Goal: Task Accomplishment & Management: Manage account settings

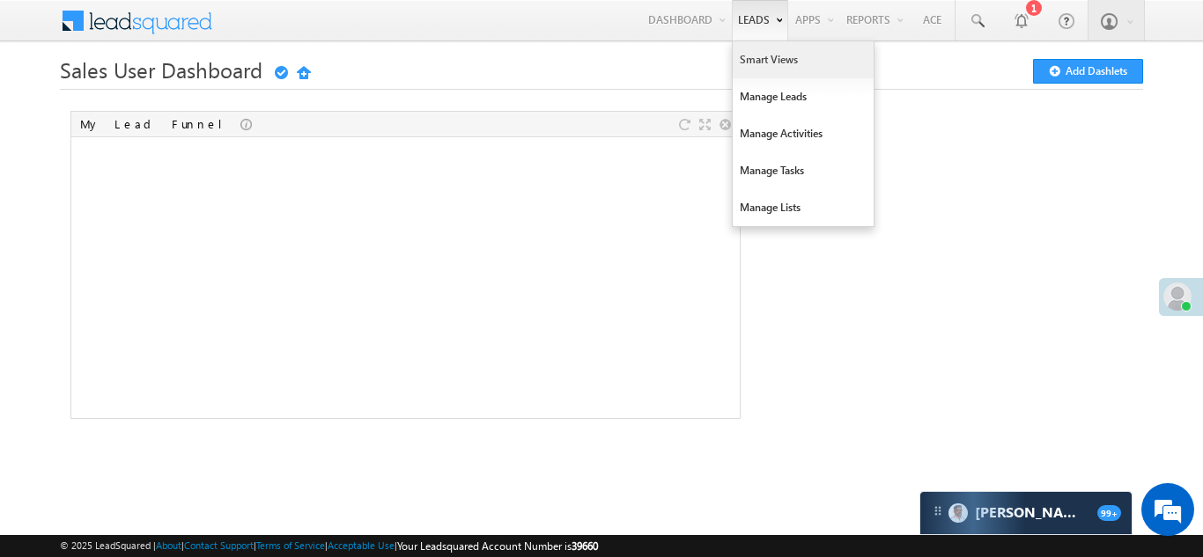
click at [757, 59] on link "Smart Views" at bounding box center [803, 59] width 141 height 37
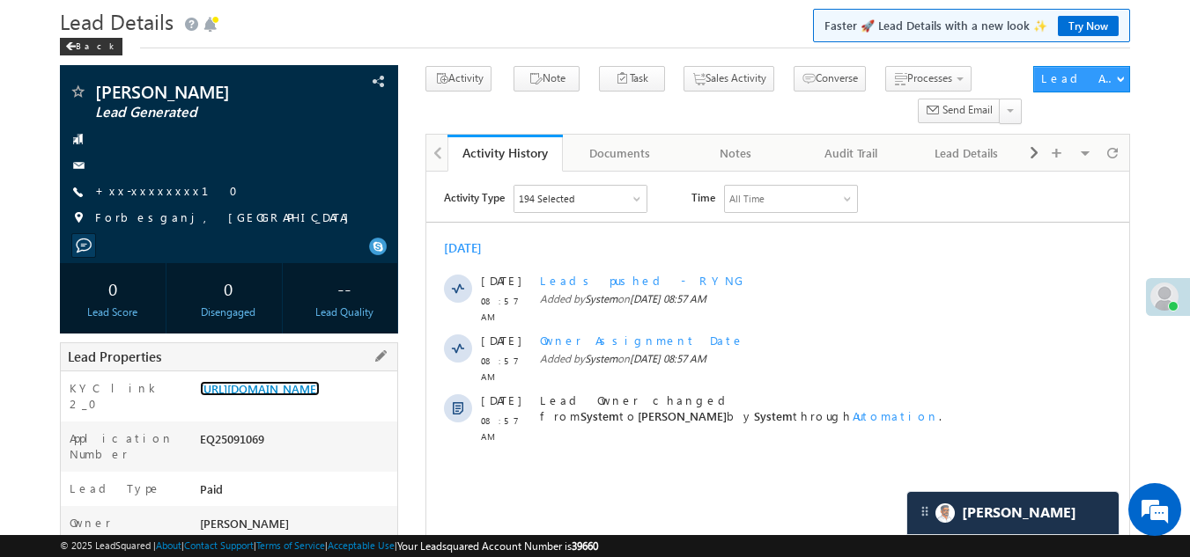
scroll to position [88, 0]
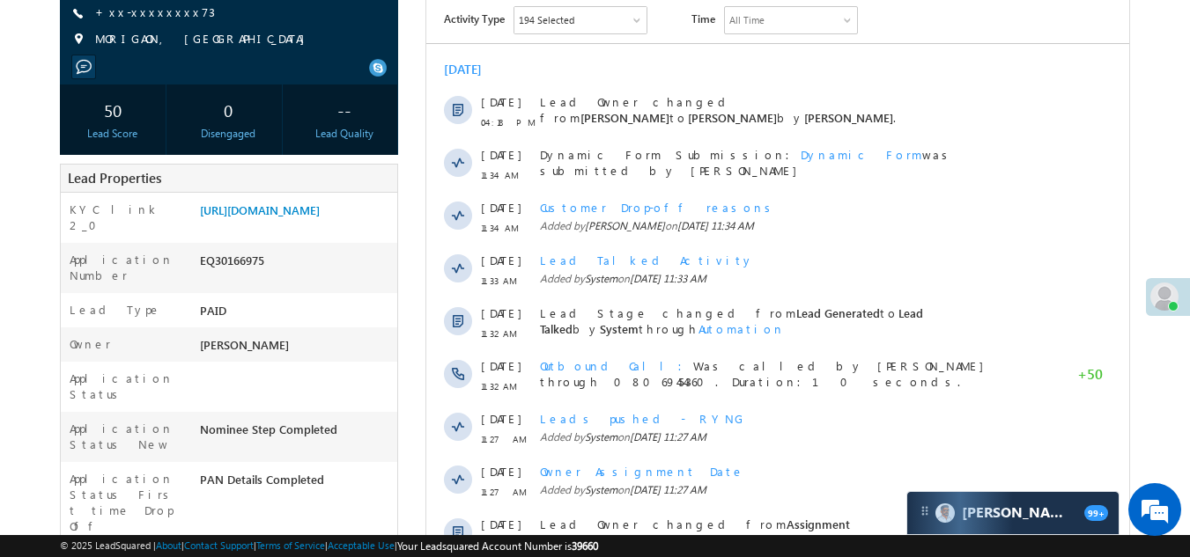
scroll to position [88, 0]
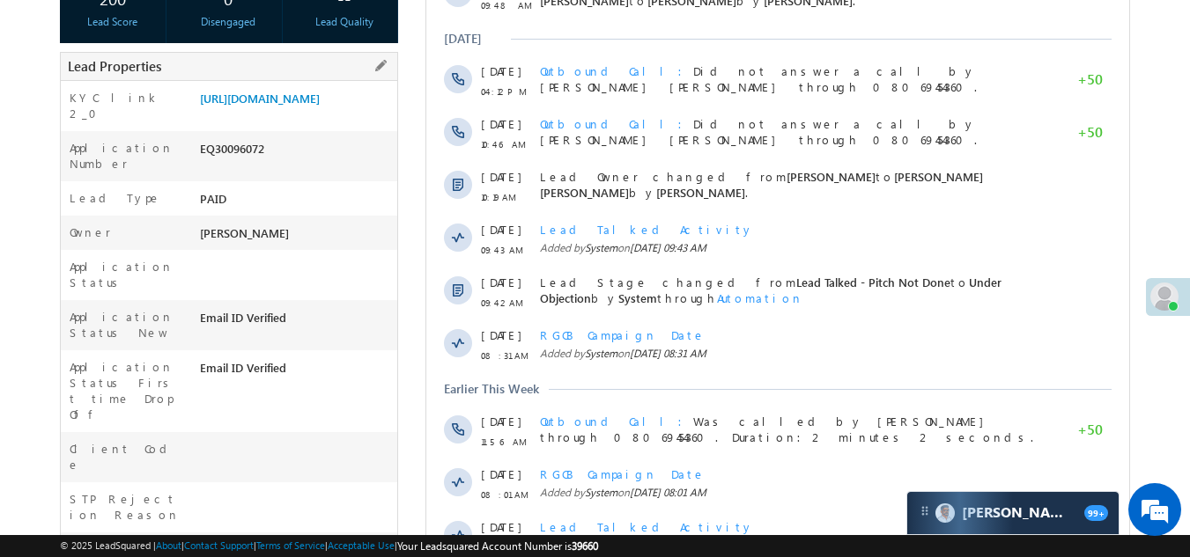
scroll to position [704, 0]
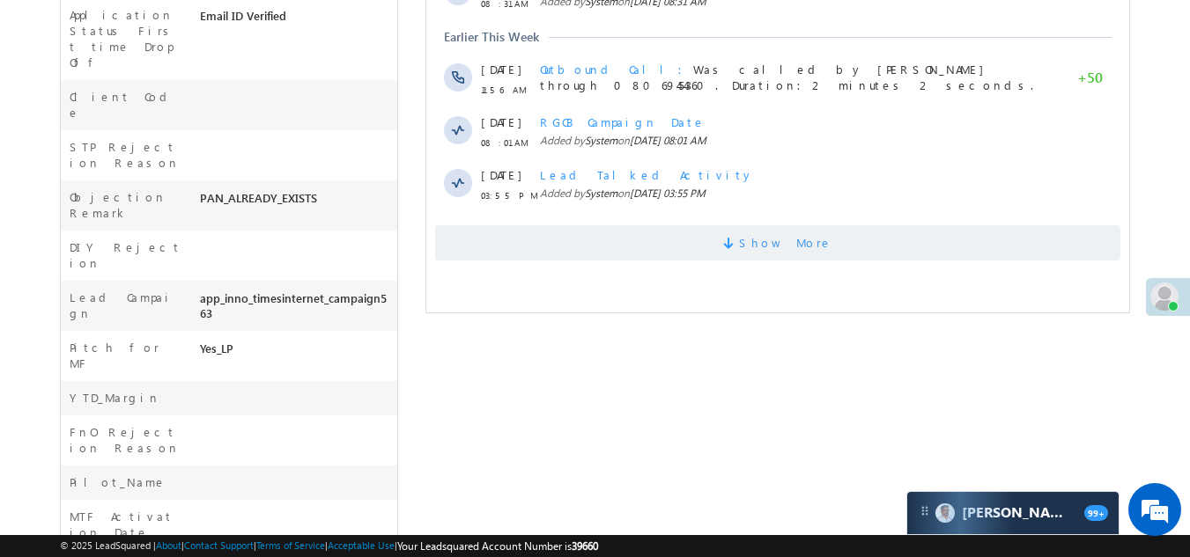
click at [592, 252] on span "Show More" at bounding box center [777, 242] width 685 height 35
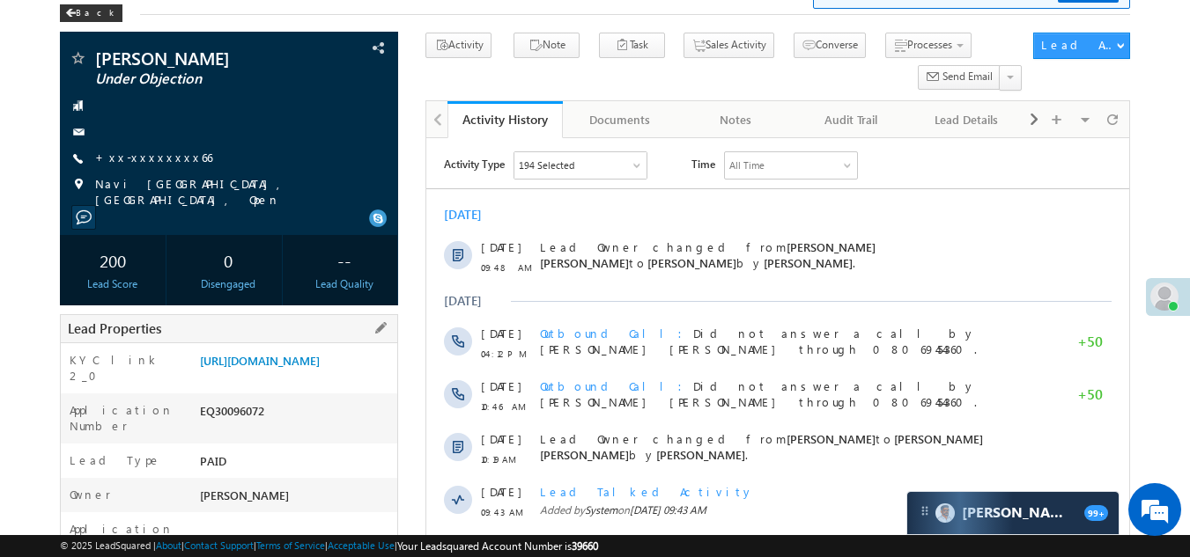
scroll to position [0, 0]
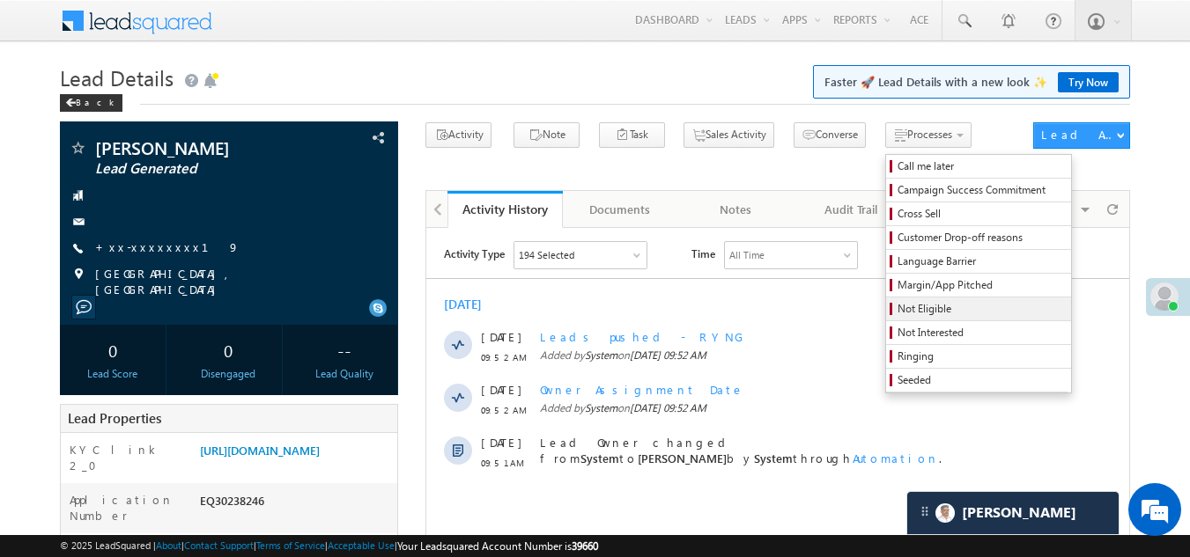
click at [897, 313] on span "Not Eligible" at bounding box center [980, 309] width 167 height 16
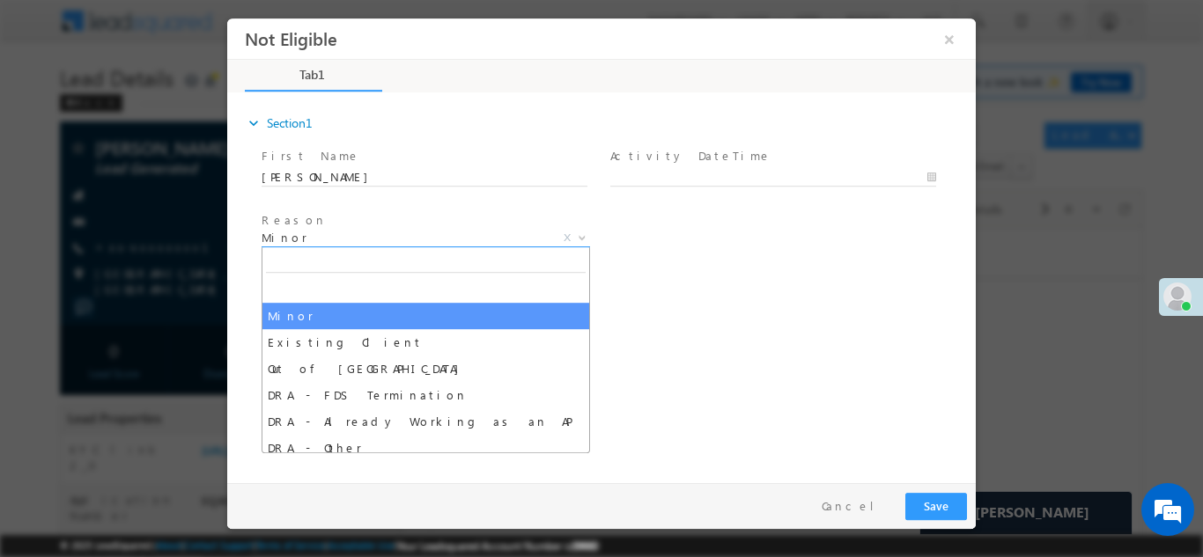
click at [381, 240] on span "Minor" at bounding box center [405, 237] width 286 height 16
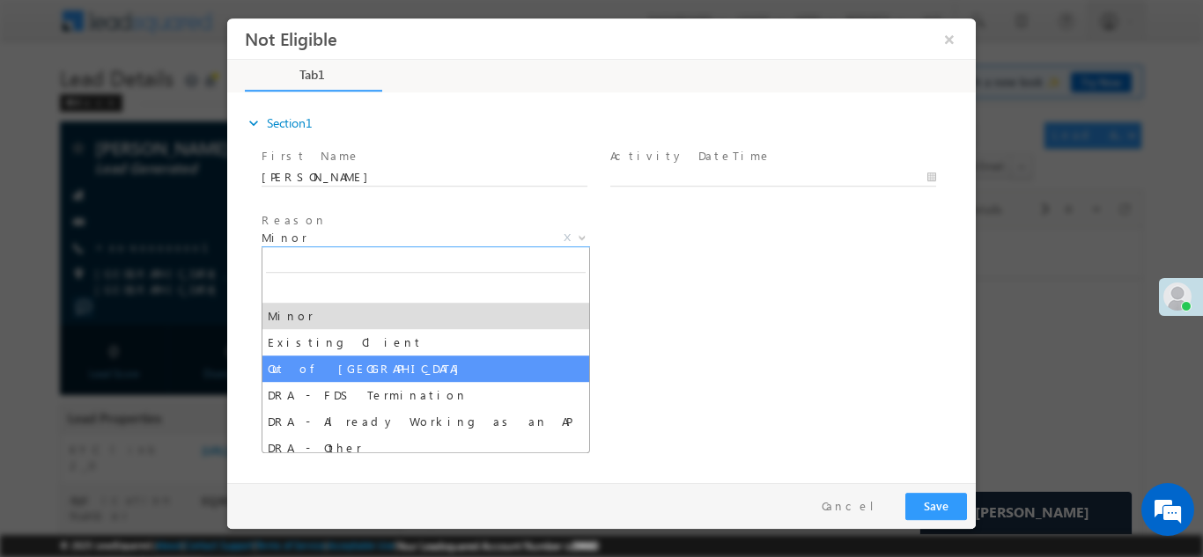
select select "Out of India"
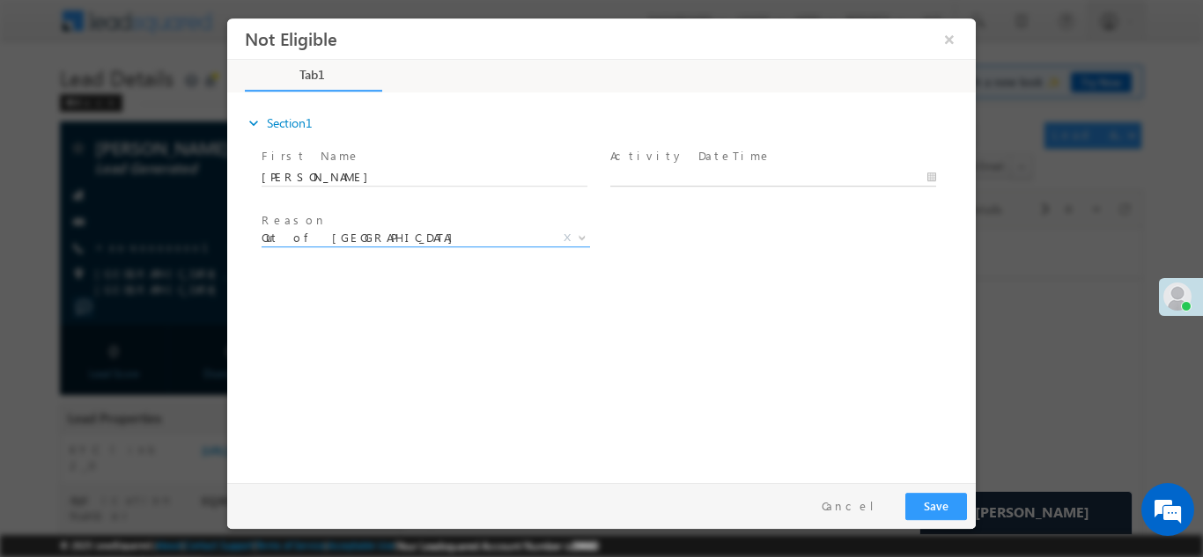
type input "10/09/25 10:15 AM"
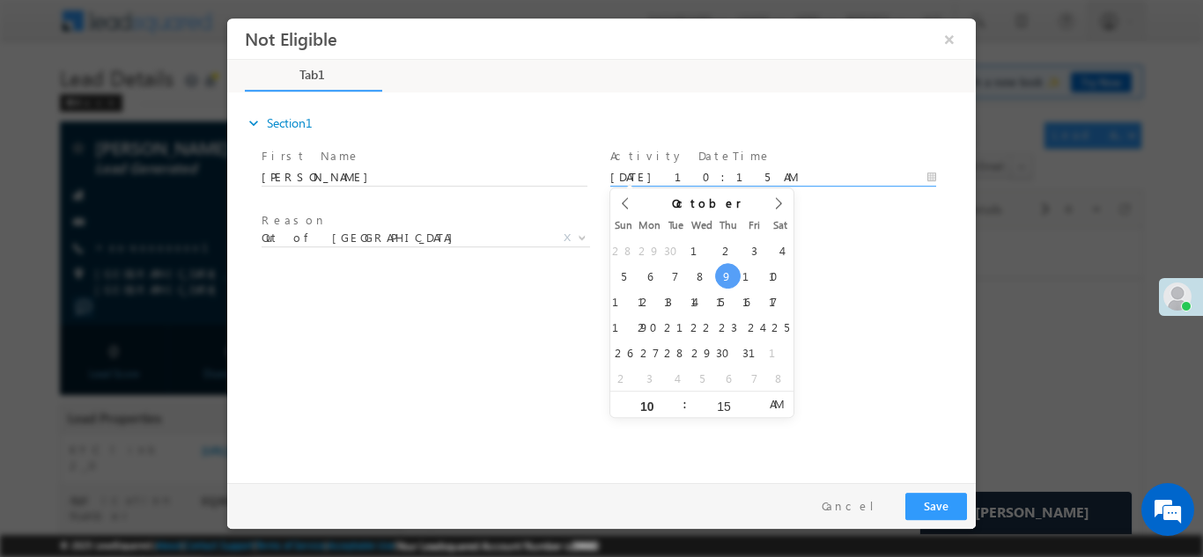
click at [705, 168] on input "10/09/25 10:15 AM" at bounding box center [773, 177] width 326 height 18
click at [933, 508] on button "Save" at bounding box center [936, 505] width 62 height 27
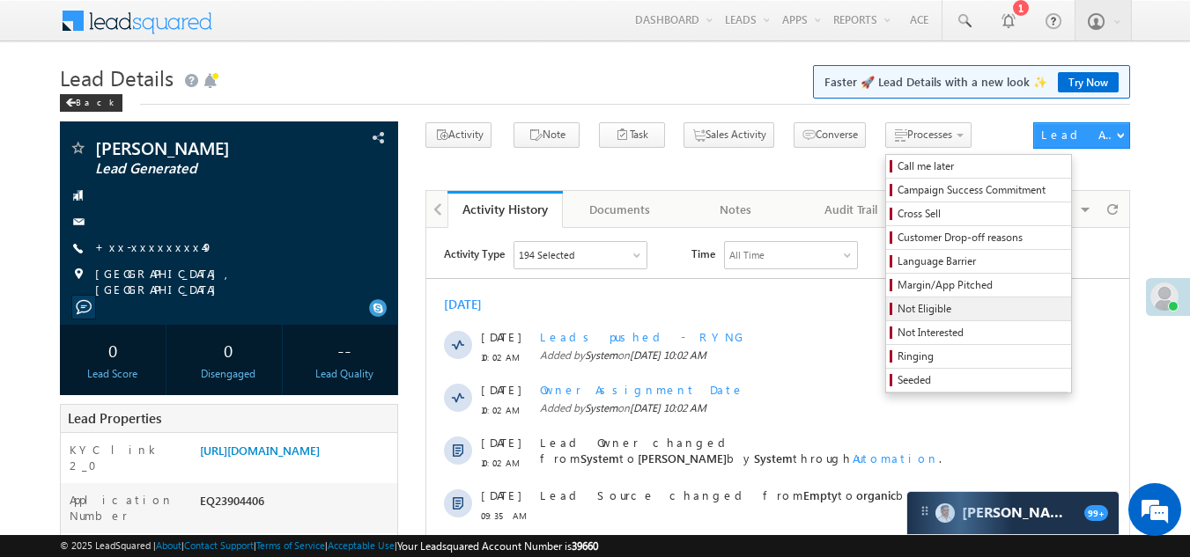
click at [897, 312] on span "Not Eligible" at bounding box center [980, 309] width 167 height 16
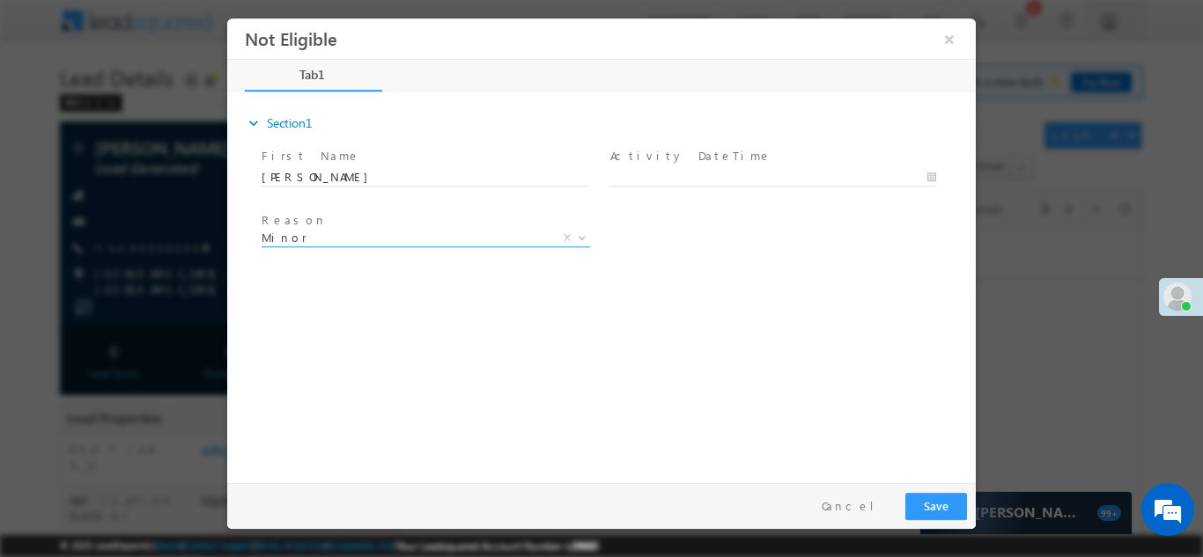
click at [327, 236] on span "Minor" at bounding box center [405, 237] width 286 height 16
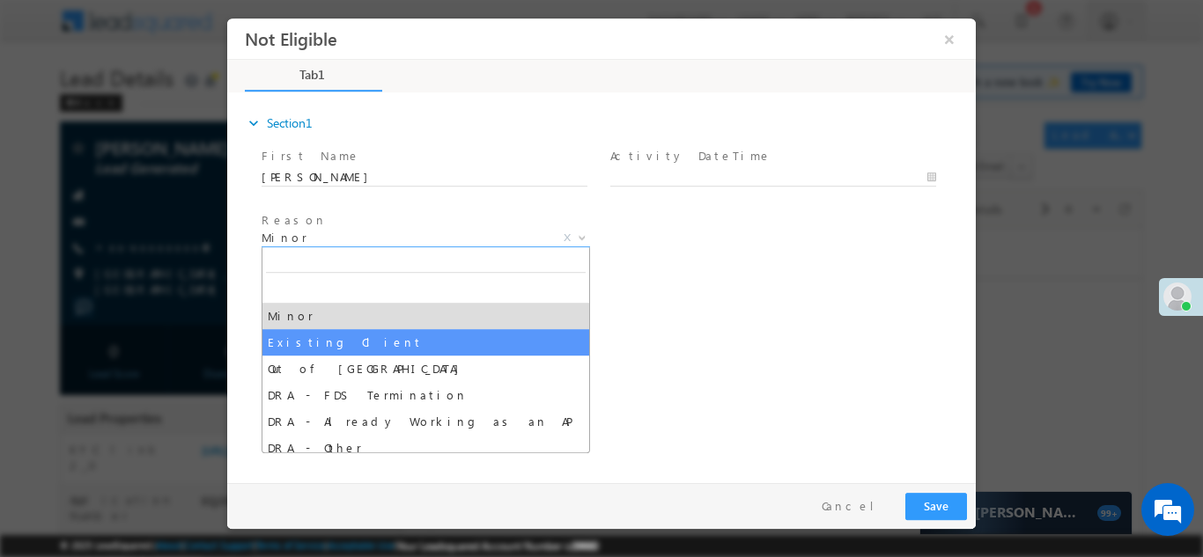
select select "Existing Client"
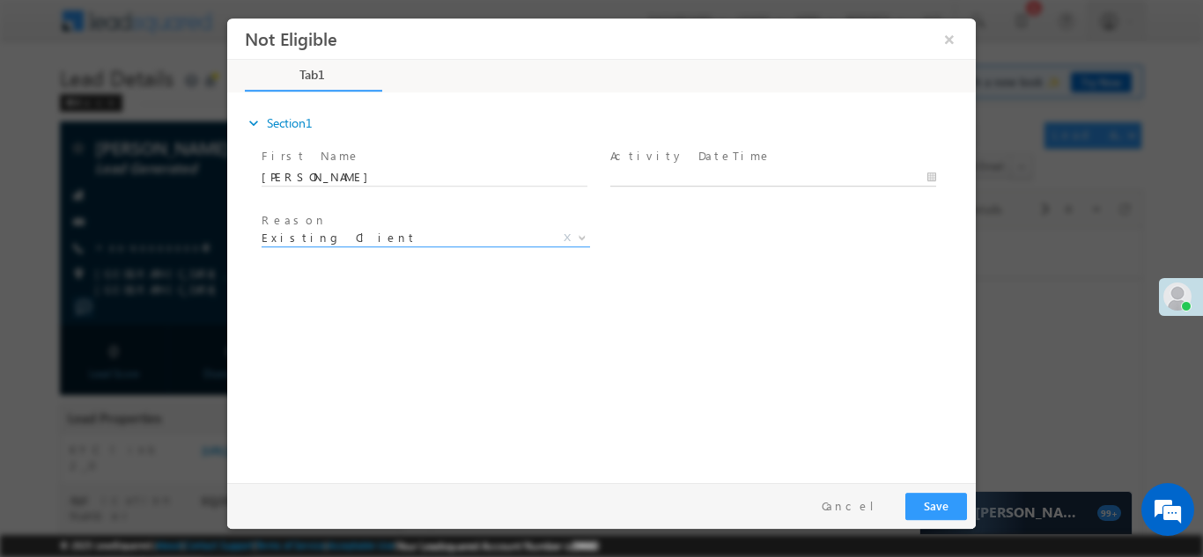
type input "10/09/25 10:28 AM"
click at [688, 173] on input "10/09/25 10:28 AM" at bounding box center [773, 177] width 326 height 18
click at [938, 506] on button "Save" at bounding box center [936, 505] width 62 height 27
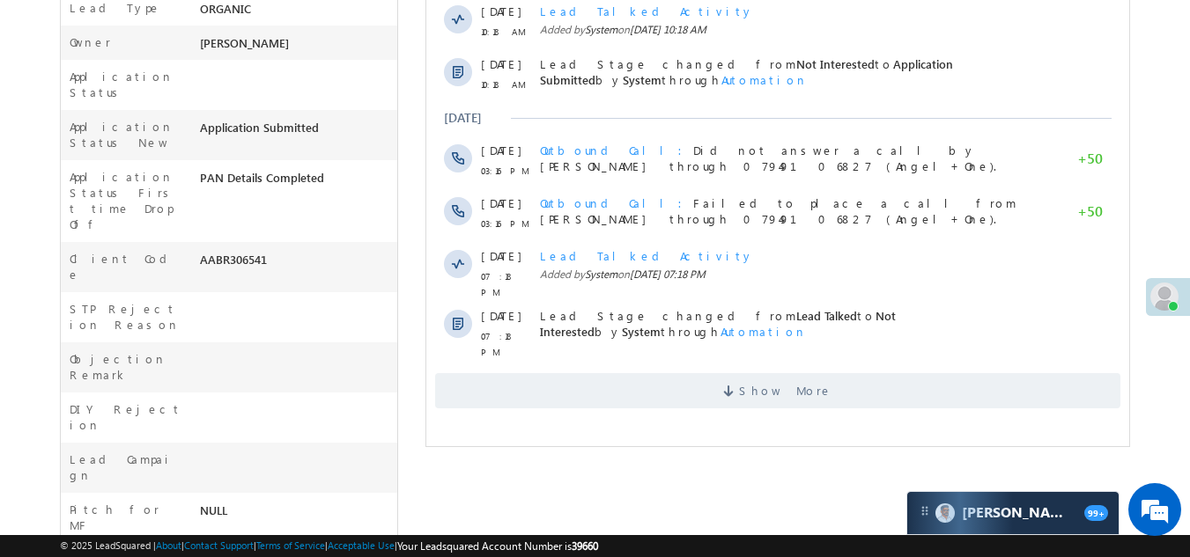
scroll to position [616, 0]
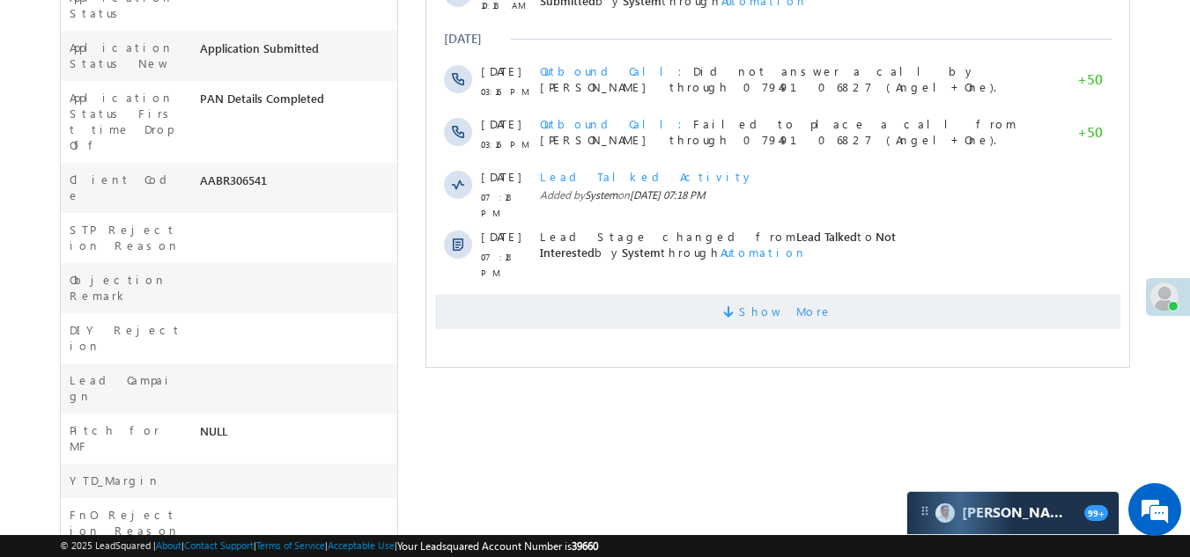
click at [572, 294] on span "Show More" at bounding box center [777, 311] width 685 height 35
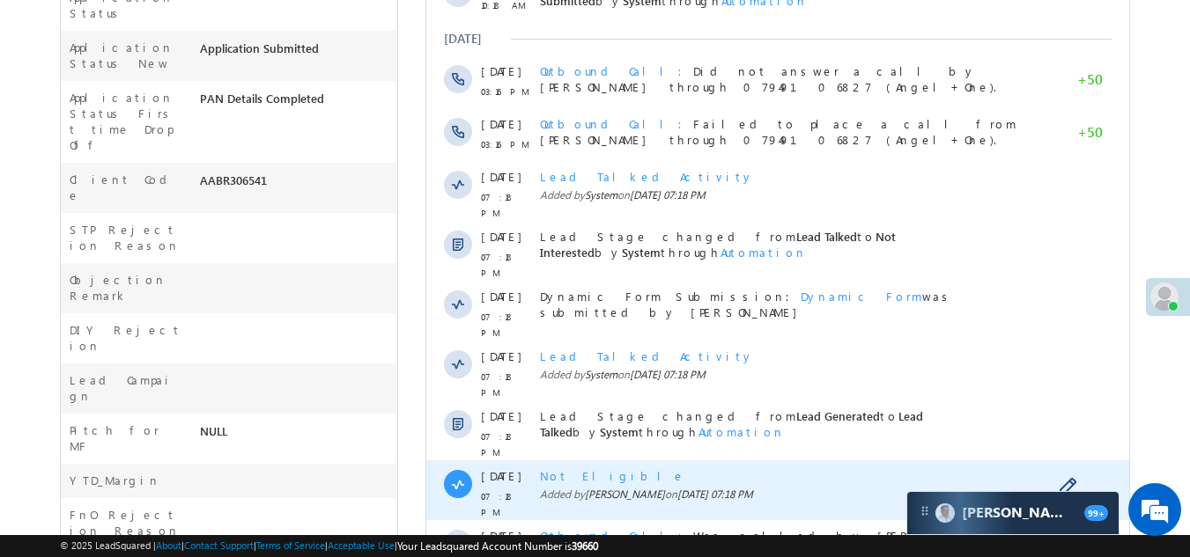
click at [572, 468] on span "Not Eligible" at bounding box center [612, 475] width 145 height 15
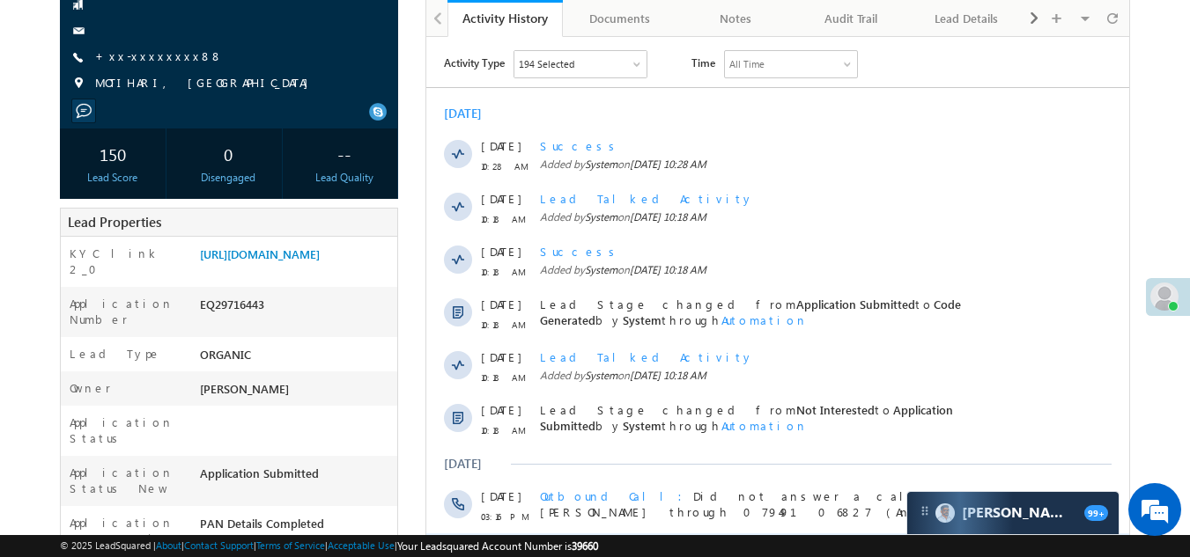
scroll to position [0, 0]
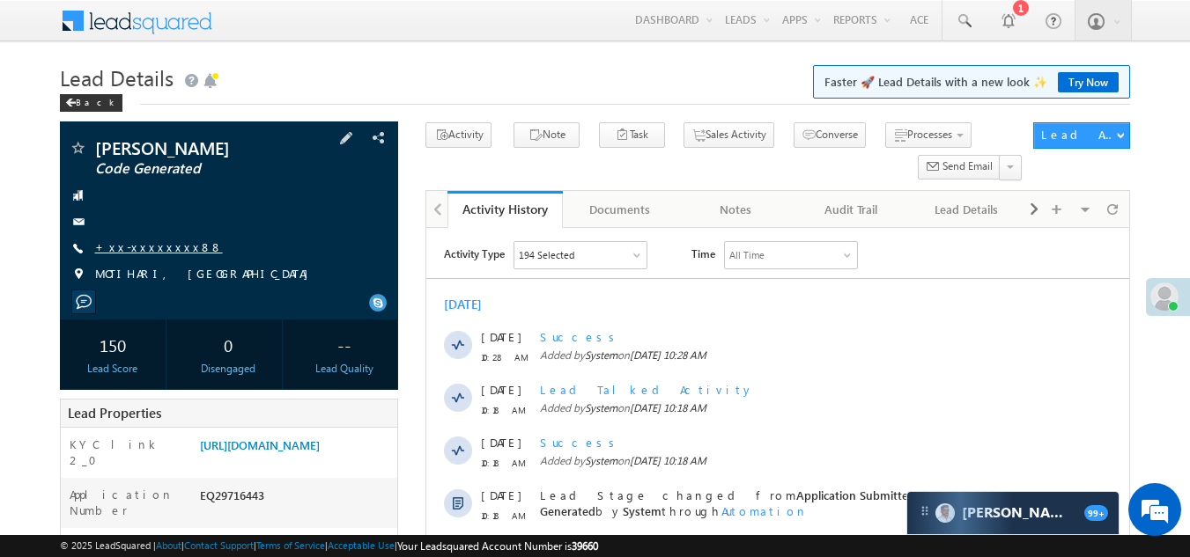
click at [136, 242] on link "+xx-xxxxxxxx88" at bounding box center [159, 247] width 128 height 15
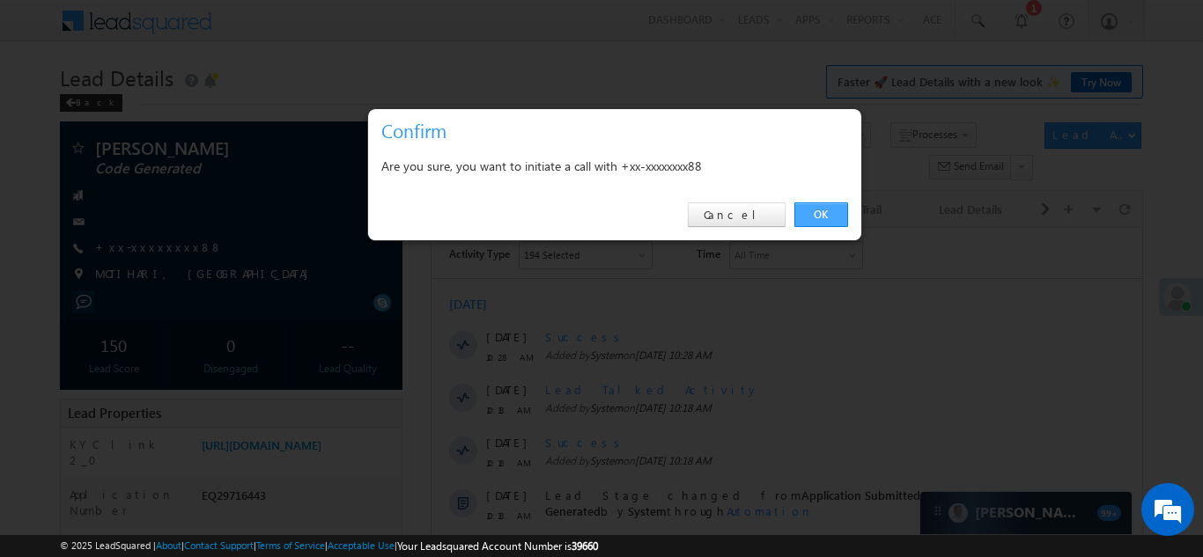
click at [828, 212] on link "OK" at bounding box center [821, 215] width 54 height 25
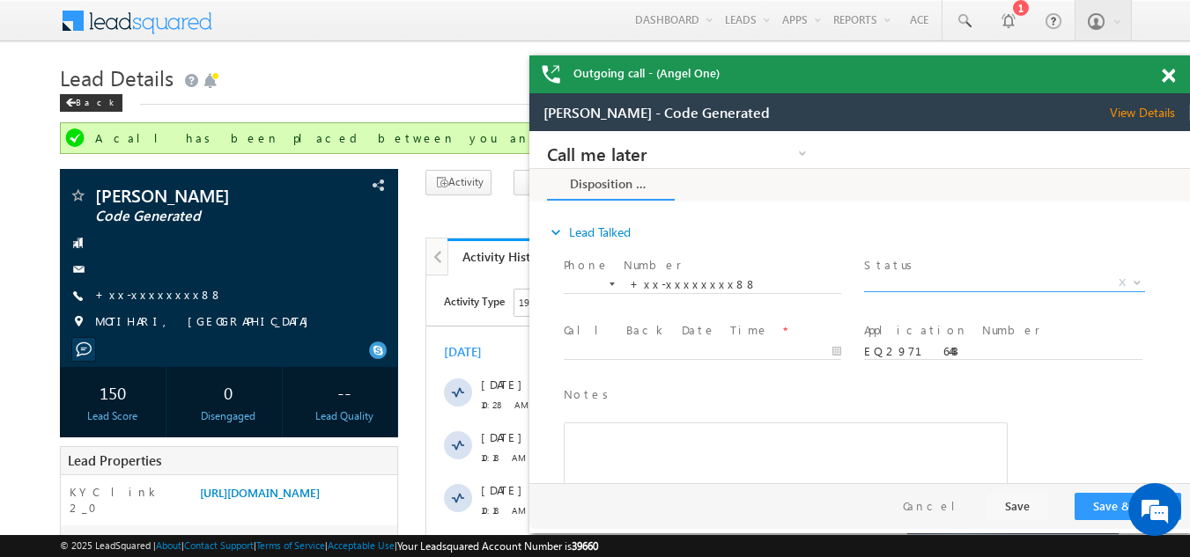
click at [928, 278] on span "X" at bounding box center [1004, 284] width 280 height 18
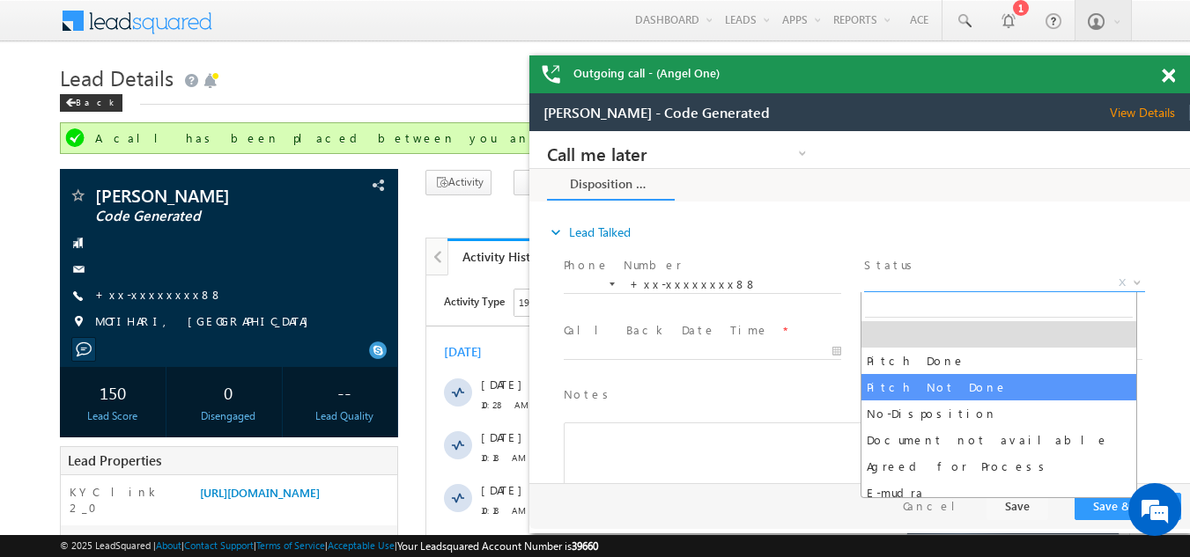
select select "Pitch Not Done"
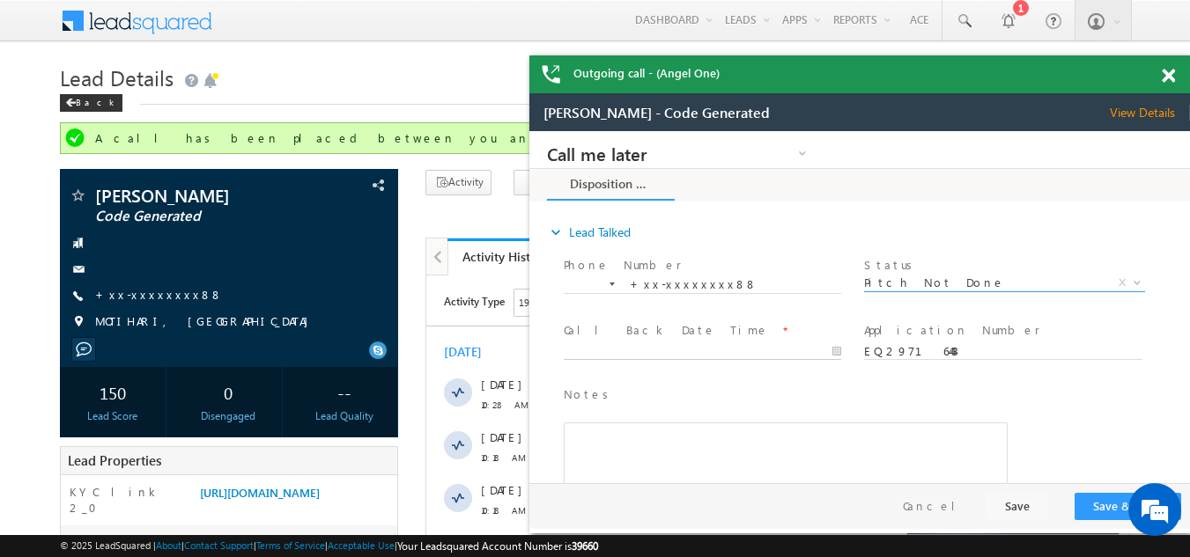
type input "10/09/25 10:30 AM"
click at [643, 348] on input "10/09/25 10:30 AM" at bounding box center [702, 352] width 277 height 18
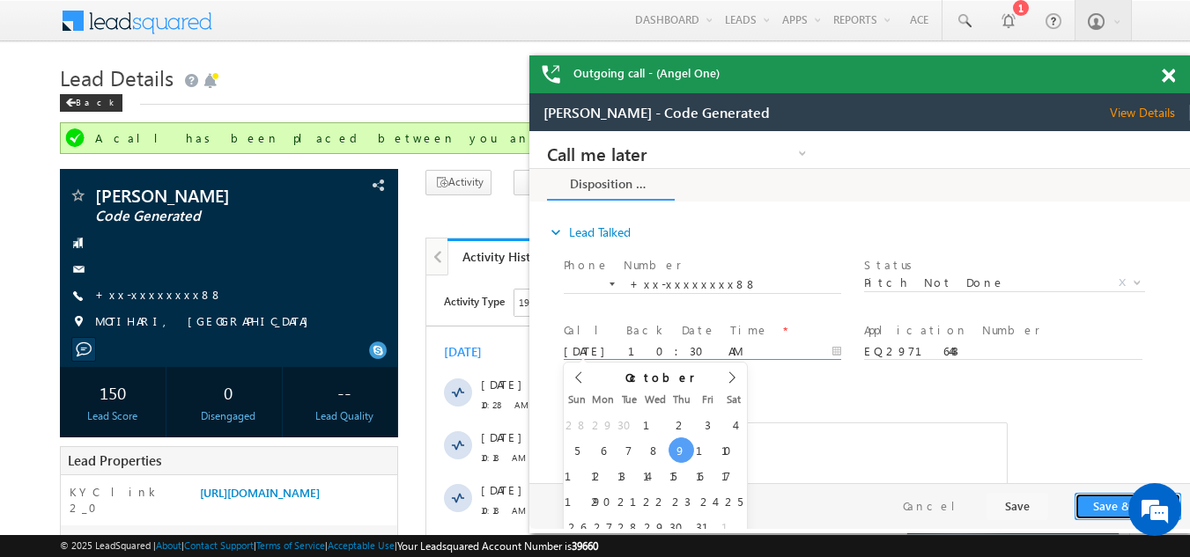
click at [1105, 500] on button "Save & Close" at bounding box center [1127, 506] width 107 height 27
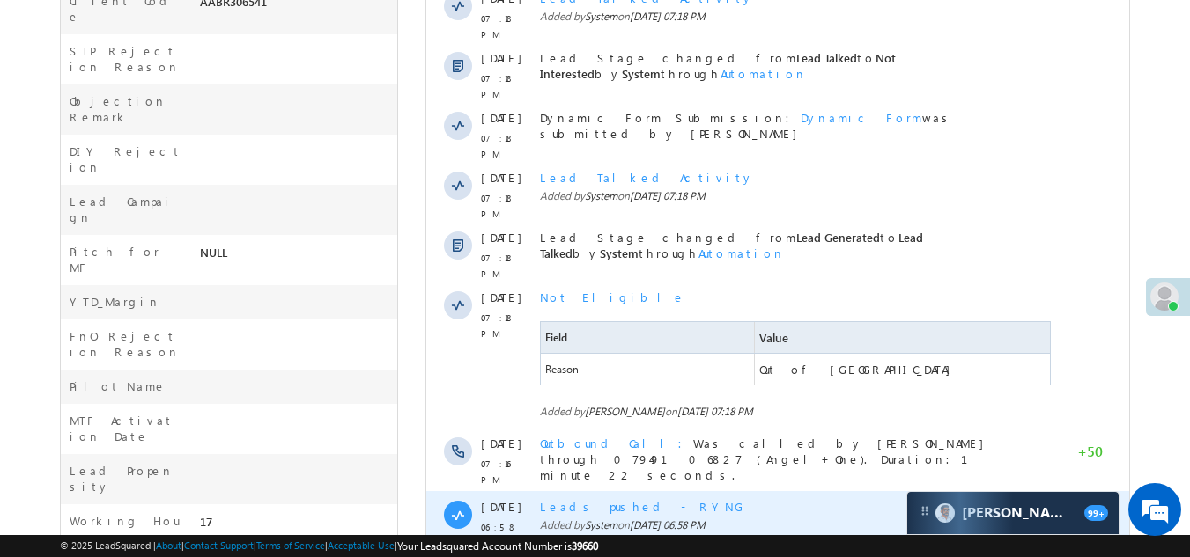
scroll to position [969, 0]
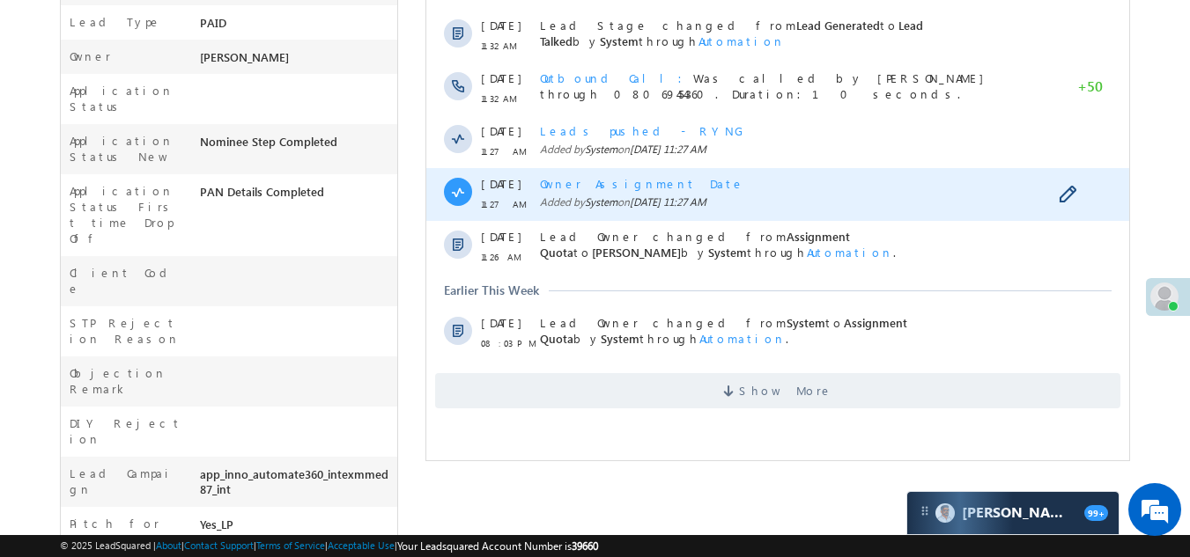
scroll to position [528, 0]
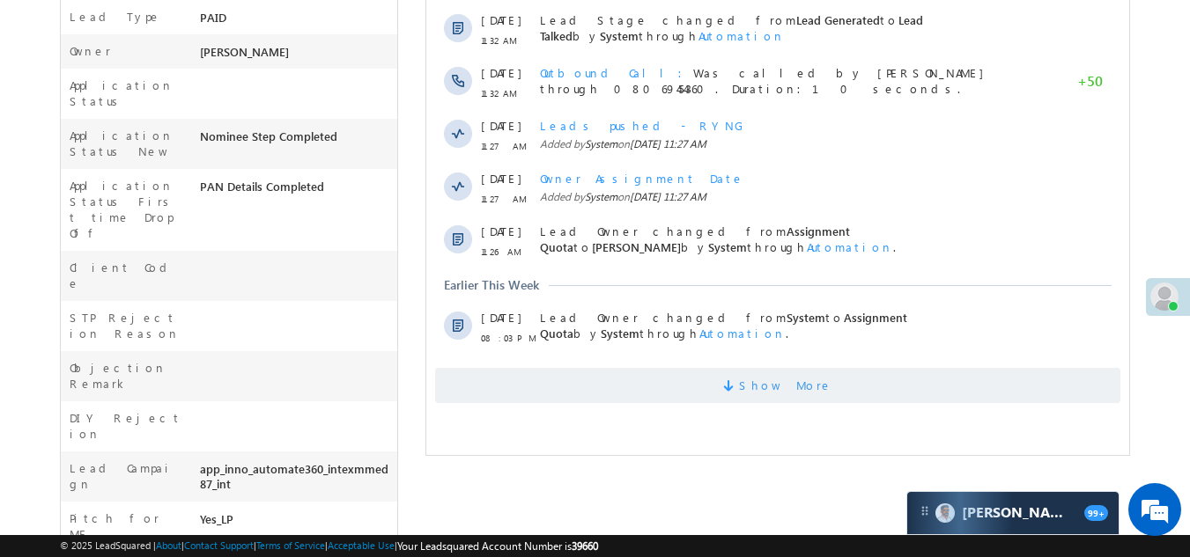
click at [576, 380] on span "Show More" at bounding box center [777, 385] width 685 height 35
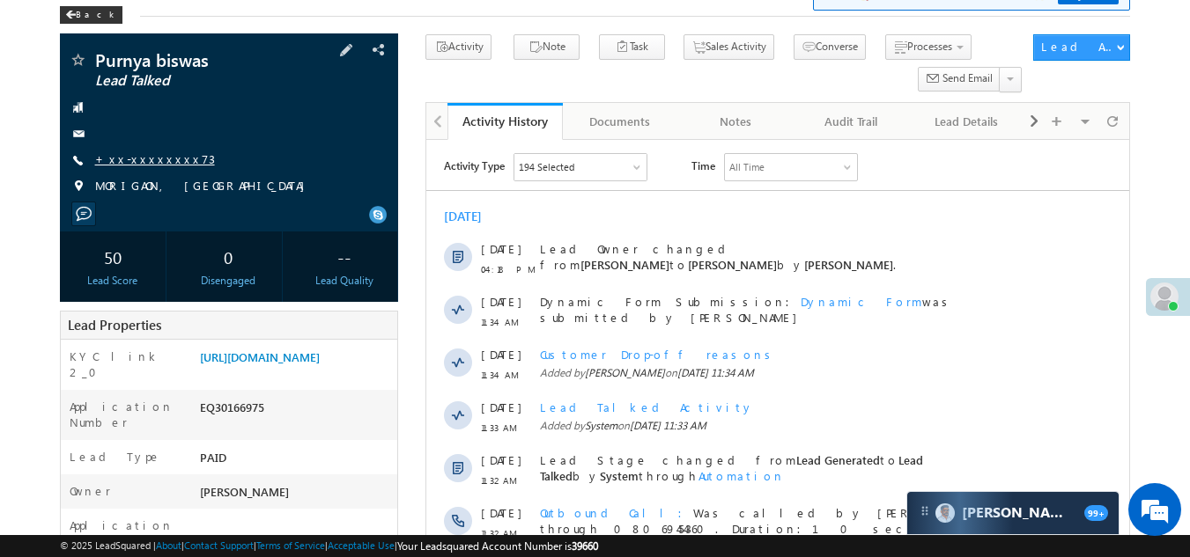
scroll to position [0, 0]
click at [141, 158] on link "+xx-xxxxxxxx73" at bounding box center [155, 158] width 120 height 15
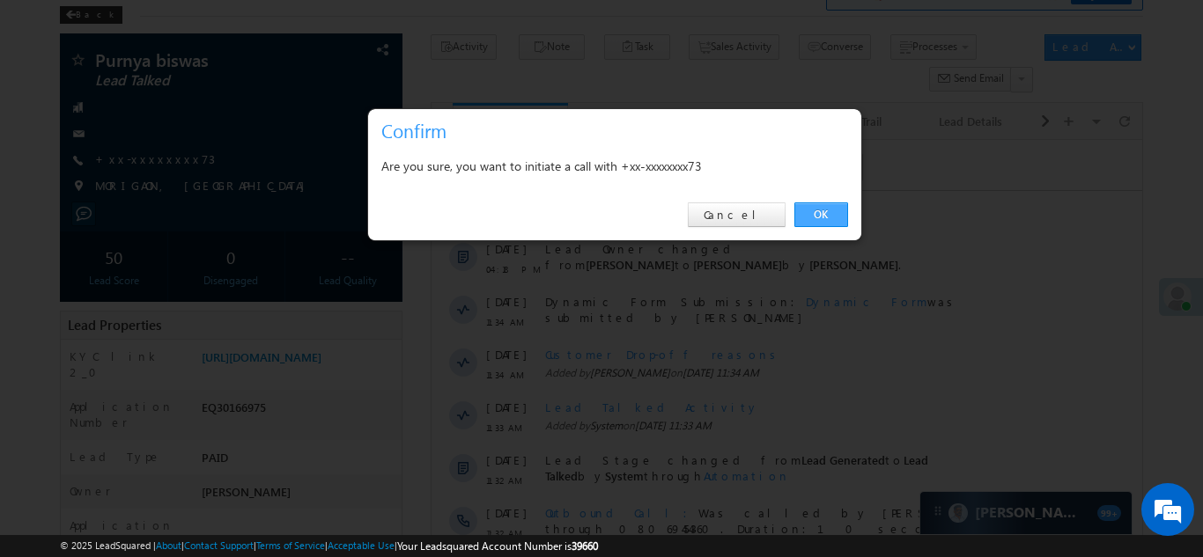
click at [821, 212] on link "OK" at bounding box center [821, 215] width 54 height 25
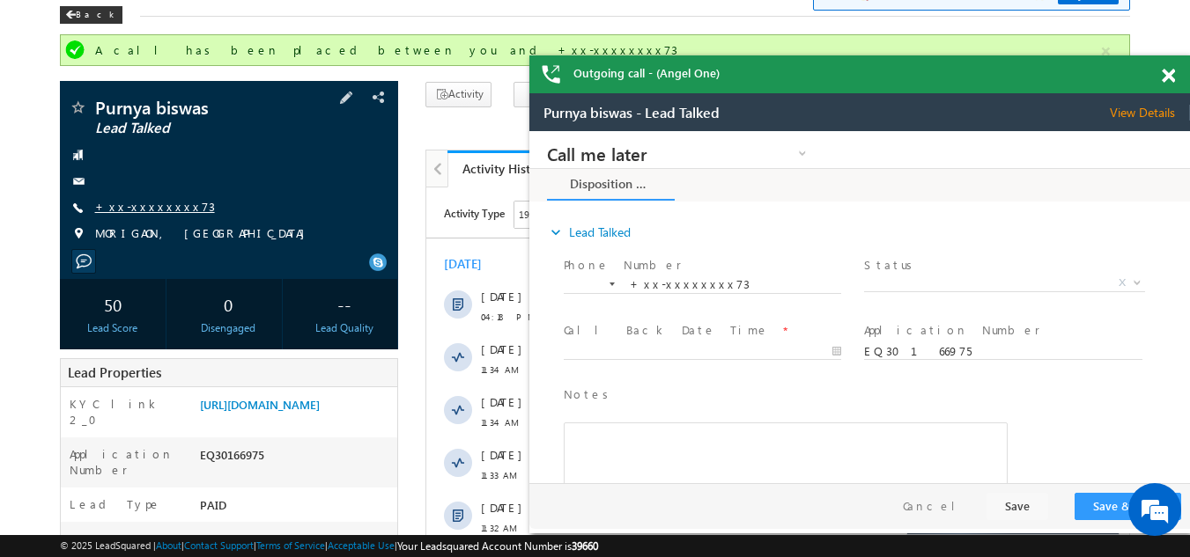
click at [139, 210] on link "+xx-xxxxxxxx73" at bounding box center [155, 206] width 120 height 15
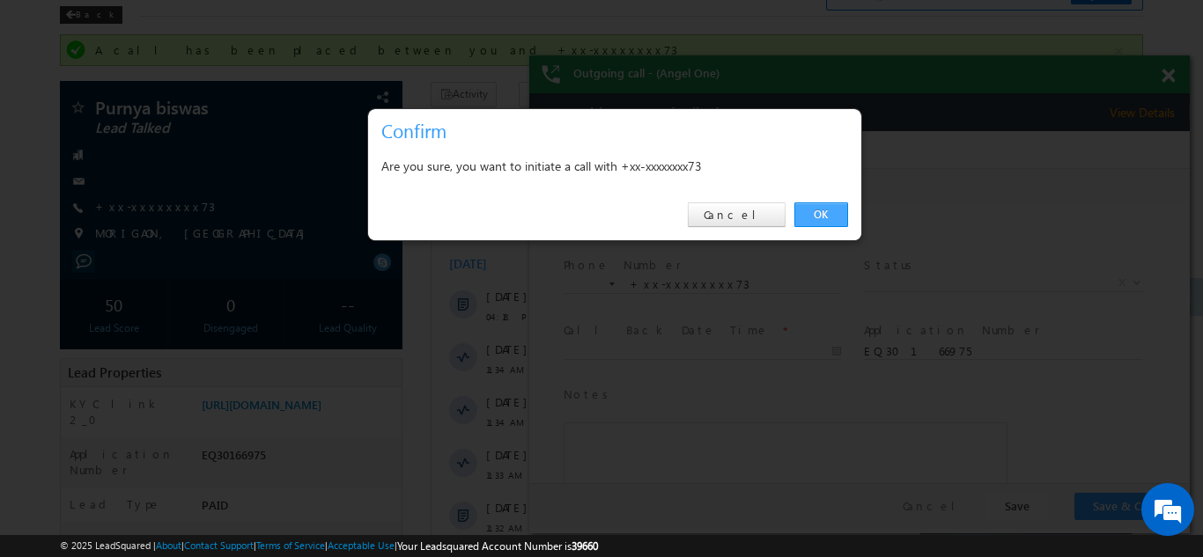
click at [817, 213] on link "OK" at bounding box center [821, 215] width 54 height 25
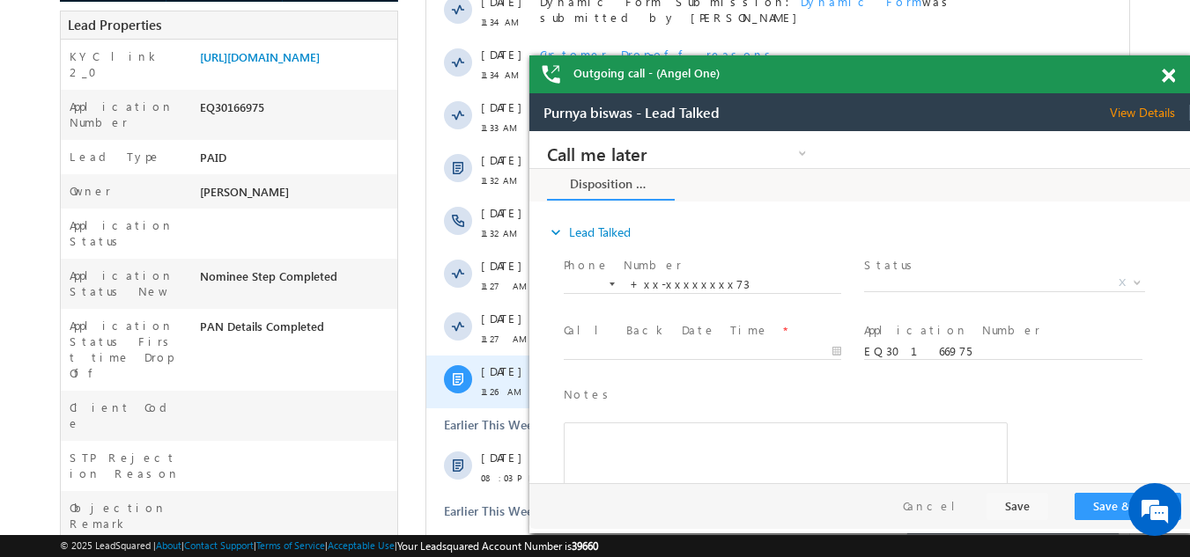
scroll to position [440, 0]
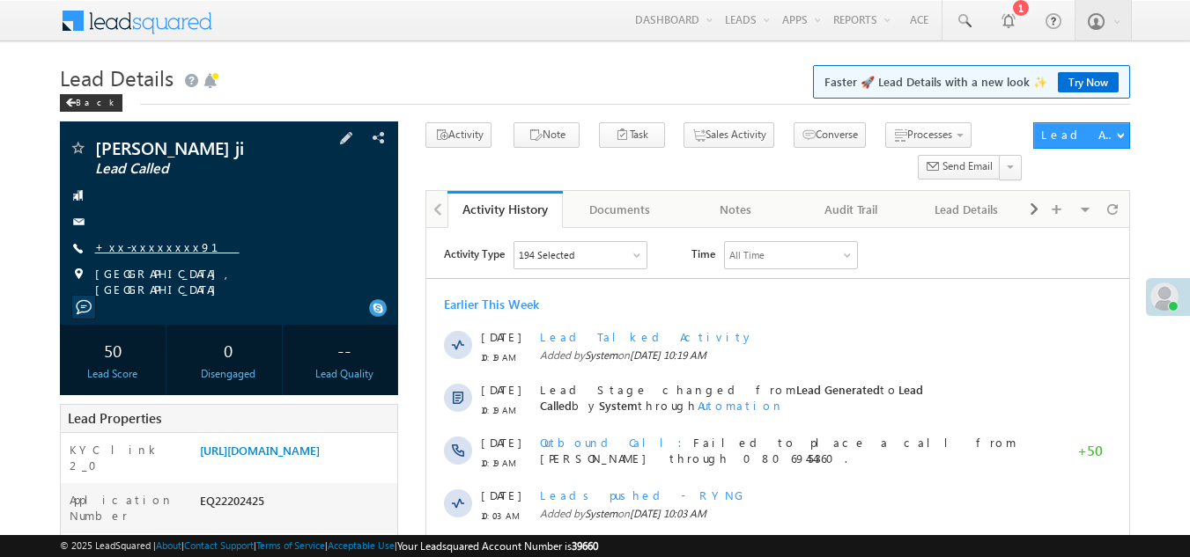
click at [138, 248] on link "+xx-xxxxxxxx91" at bounding box center [167, 247] width 144 height 15
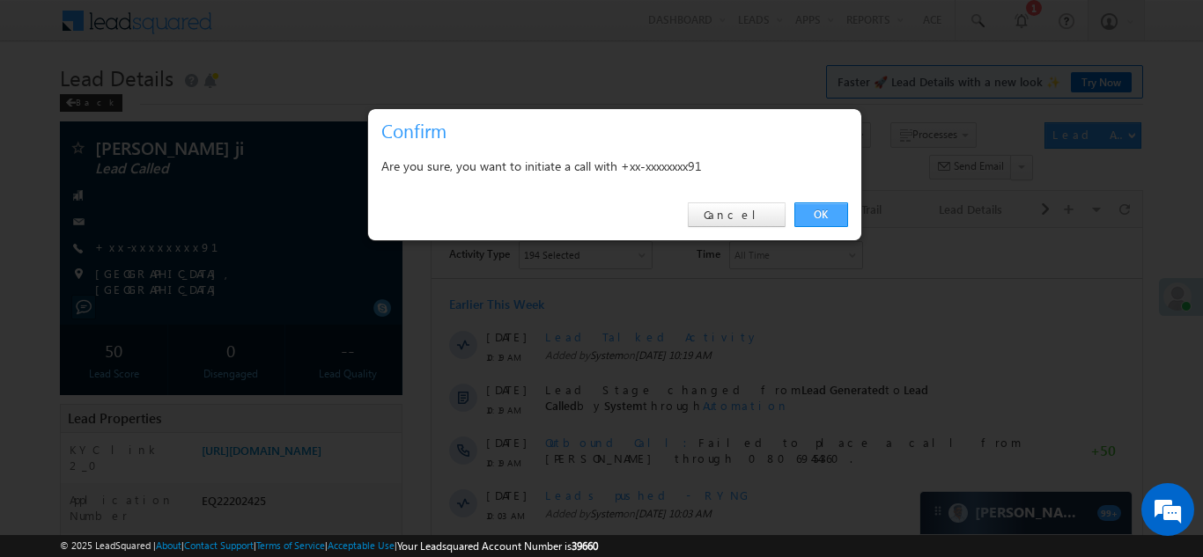
click at [828, 216] on link "OK" at bounding box center [821, 215] width 54 height 25
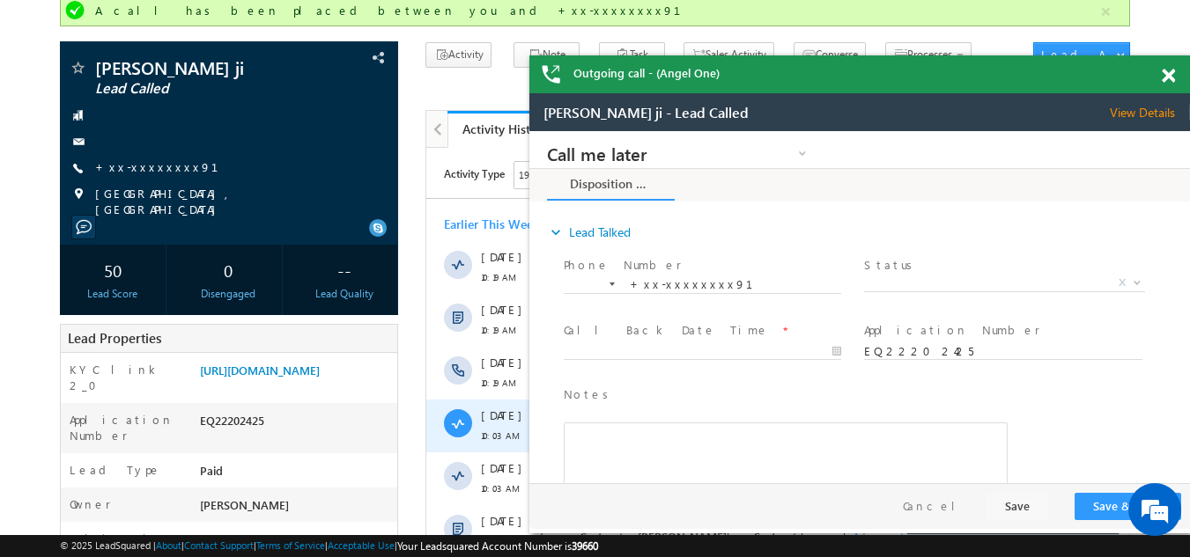
scroll to position [312, 0]
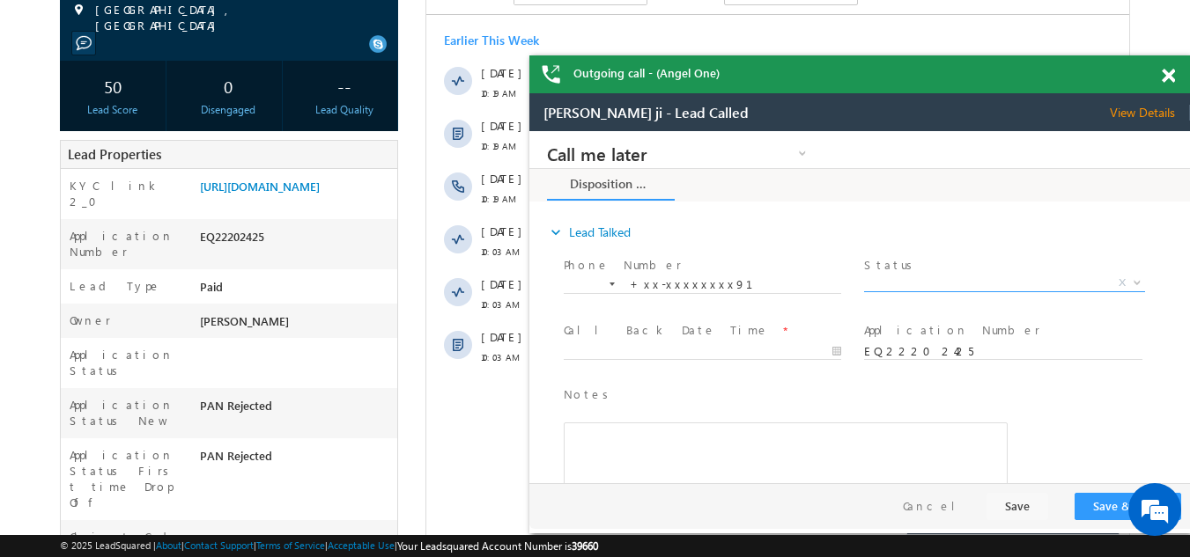
click at [920, 280] on span "X" at bounding box center [1004, 284] width 280 height 18
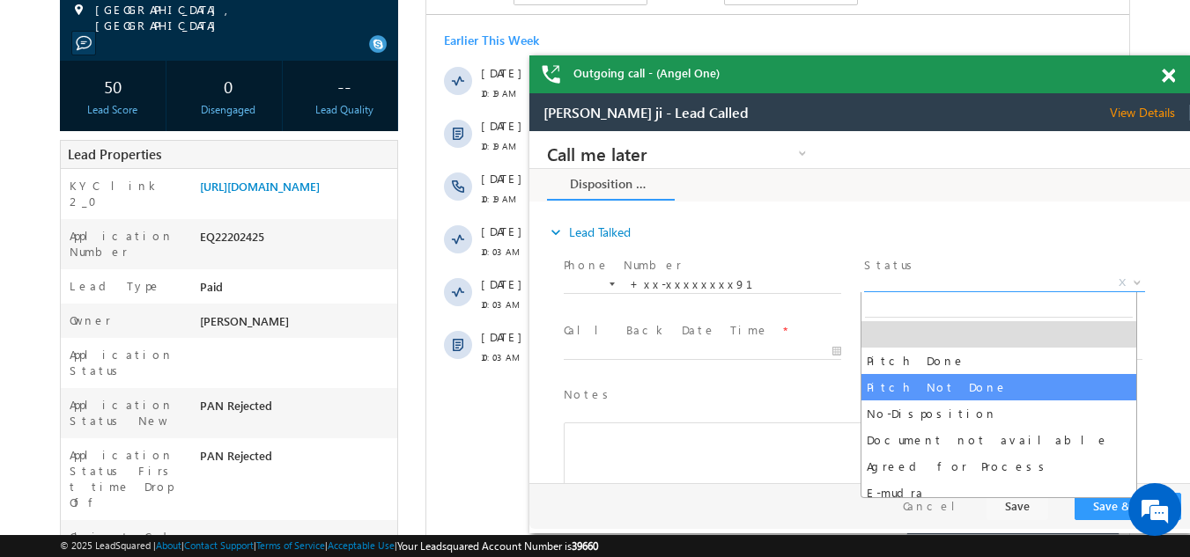
select select "Pitch Not Done"
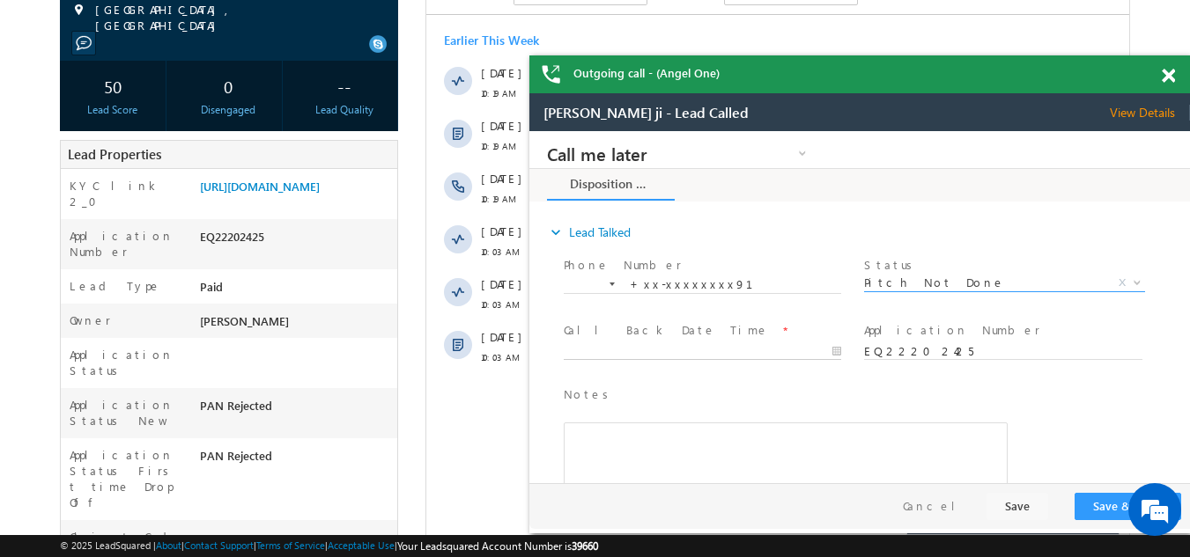
type input "10/09/25 10:49 AM"
click at [640, 344] on input "10/09/25 10:49 AM" at bounding box center [702, 352] width 277 height 18
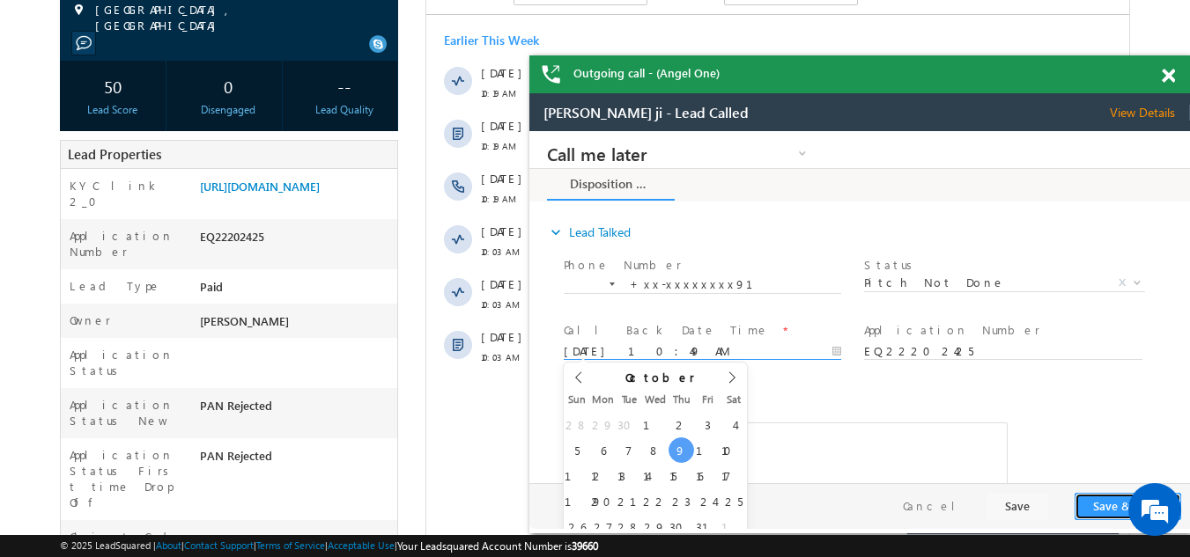
click at [1095, 503] on button "Save & Close" at bounding box center [1127, 506] width 107 height 27
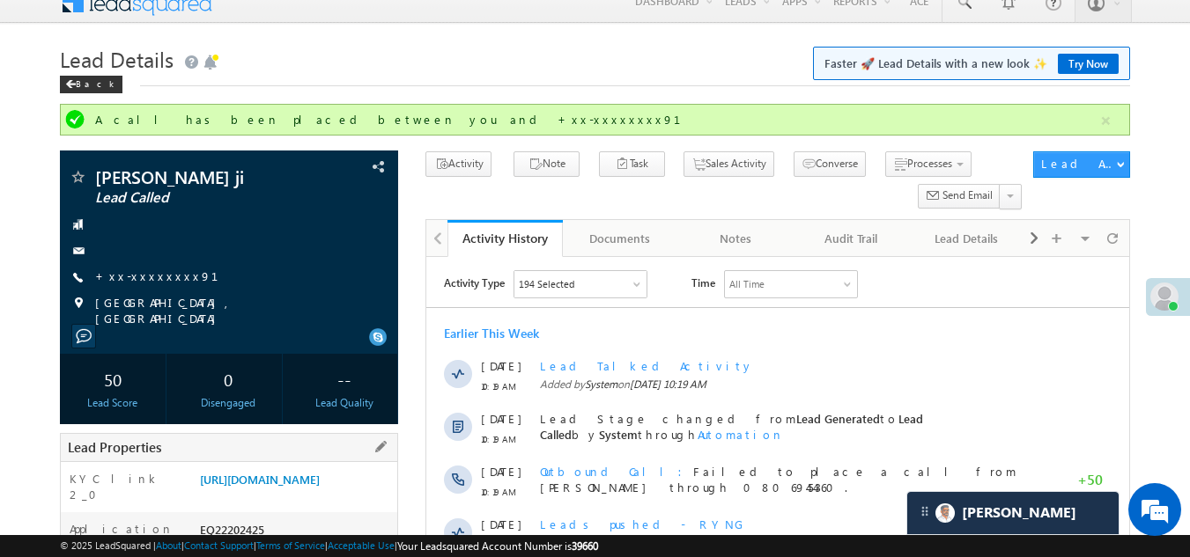
scroll to position [0, 0]
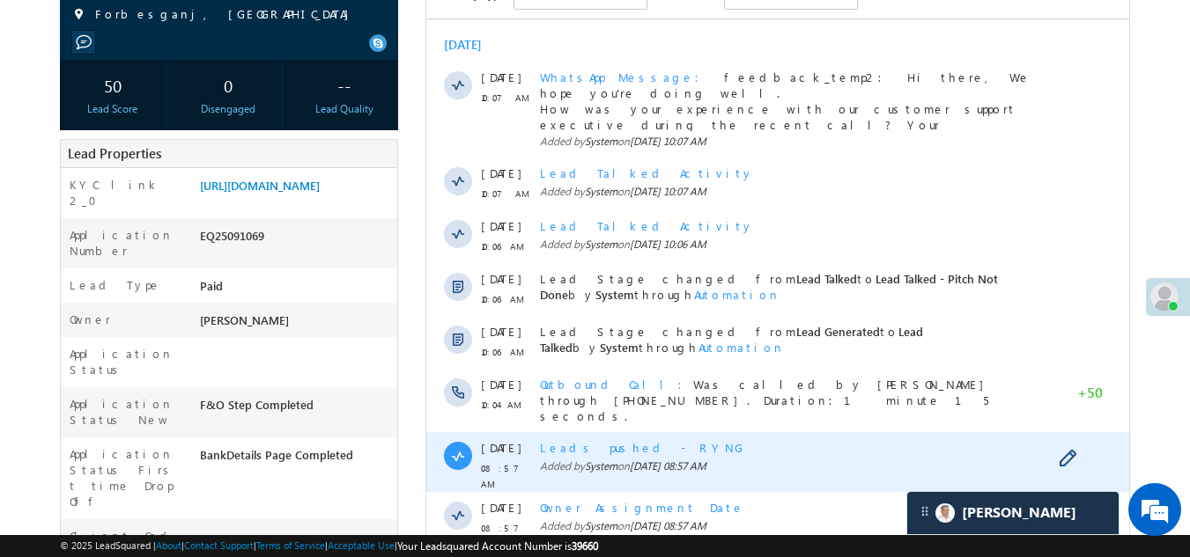
scroll to position [352, 0]
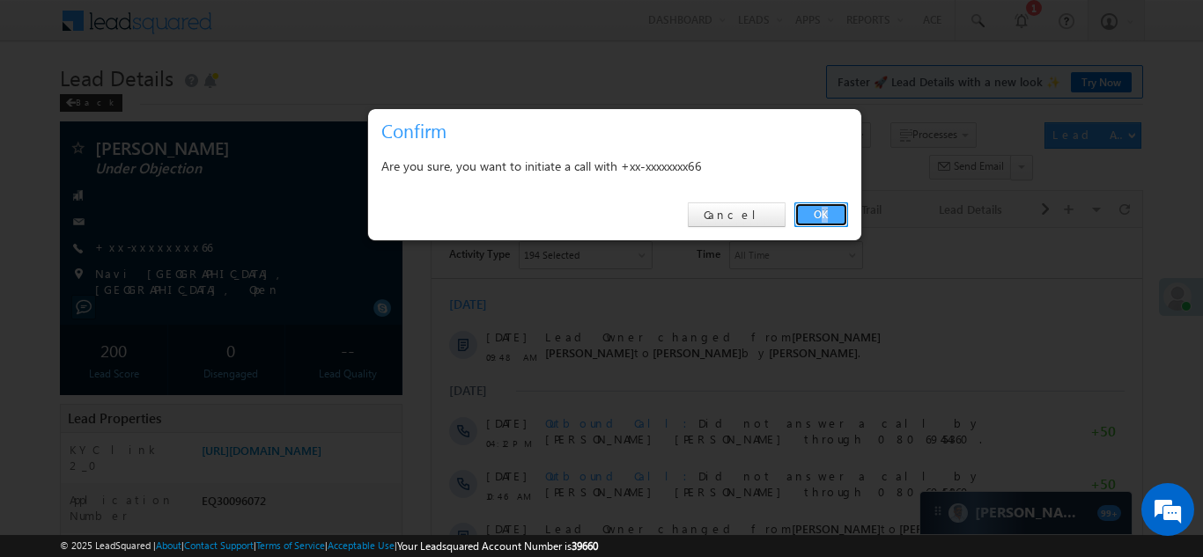
click at [838, 210] on link "OK" at bounding box center [821, 215] width 54 height 25
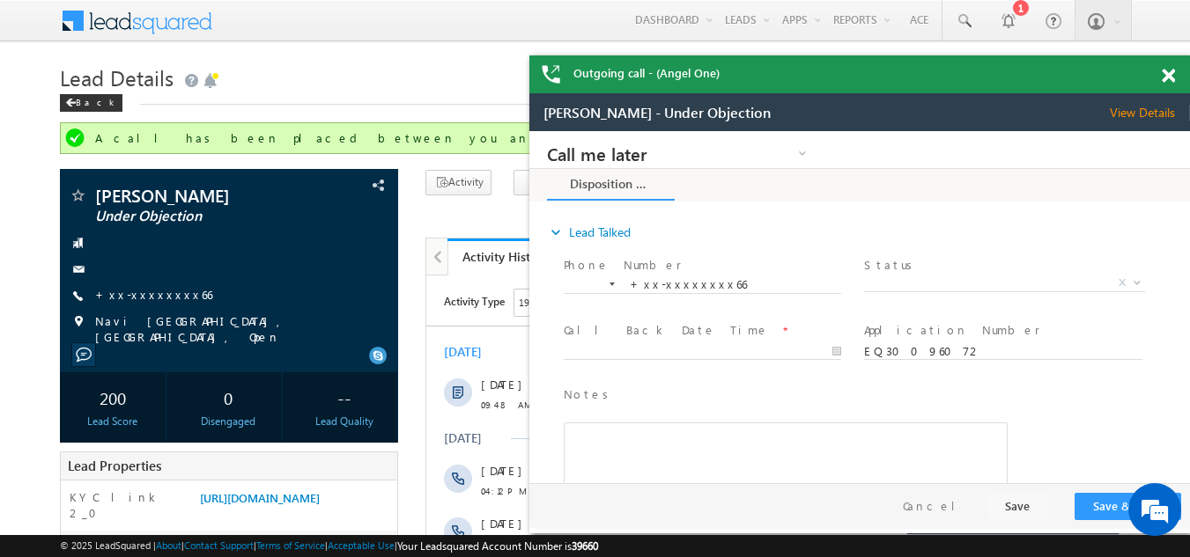
click at [1165, 76] on span at bounding box center [1167, 76] width 13 height 15
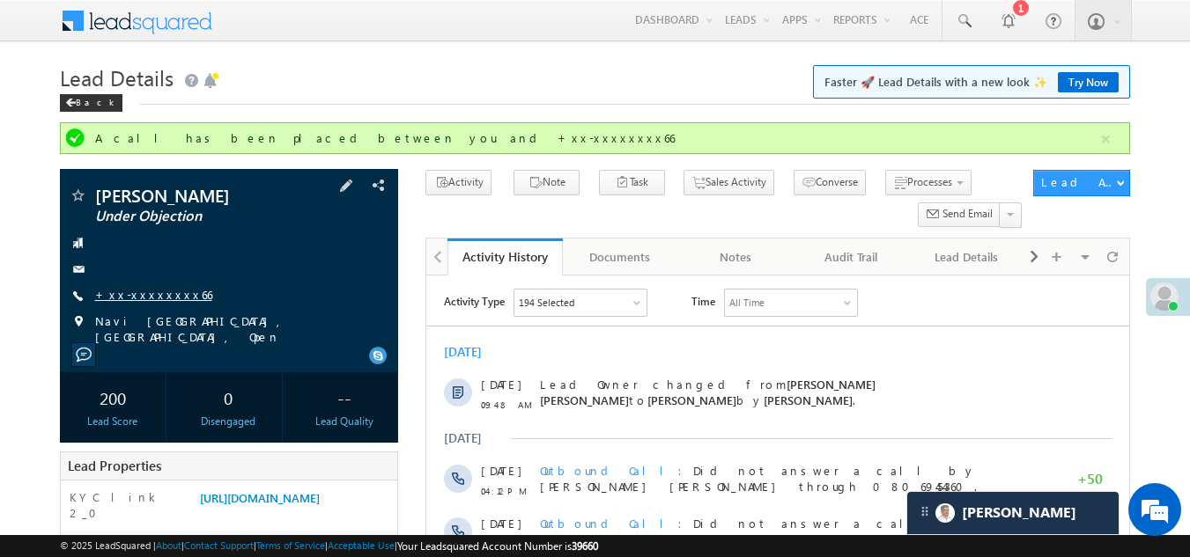
click at [149, 293] on link "+xx-xxxxxxxx66" at bounding box center [153, 294] width 117 height 15
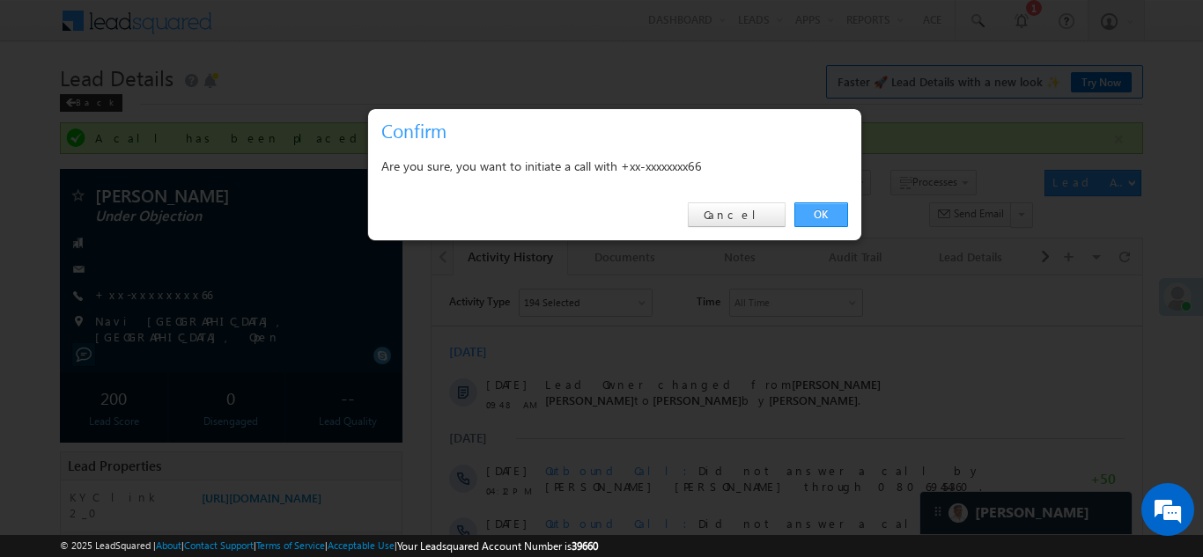
click at [824, 219] on link "OK" at bounding box center [821, 215] width 54 height 25
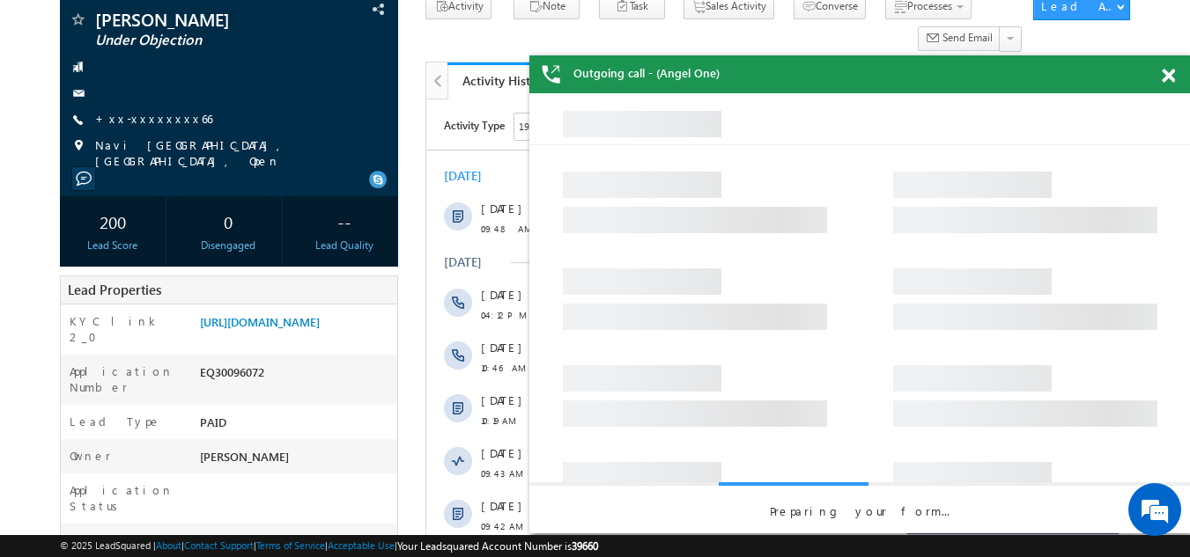
click at [1174, 77] on span at bounding box center [1167, 76] width 13 height 15
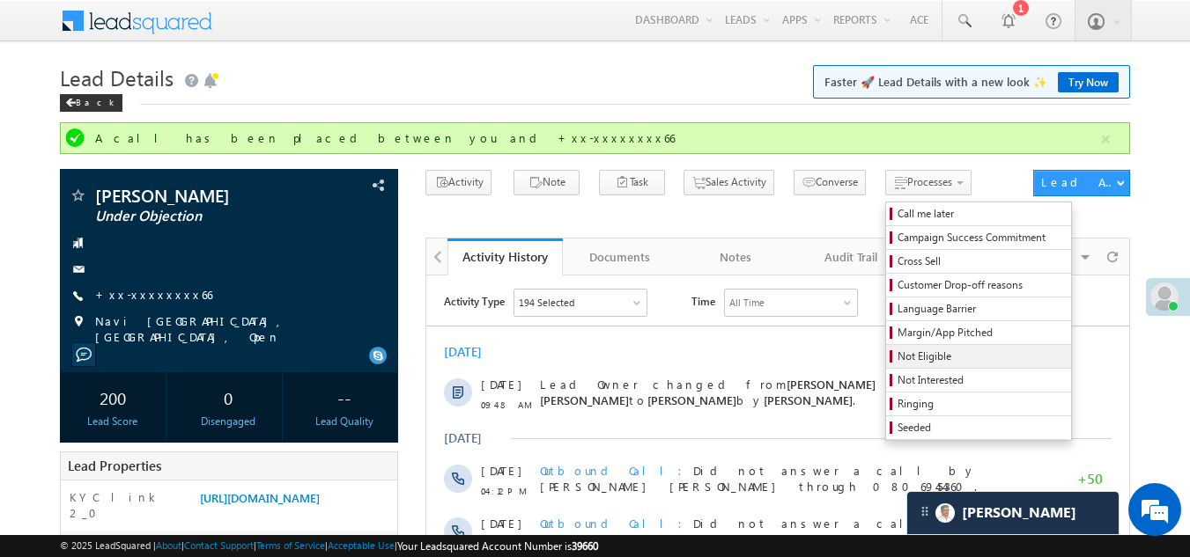
click at [897, 359] on span "Not Eligible" at bounding box center [980, 357] width 167 height 16
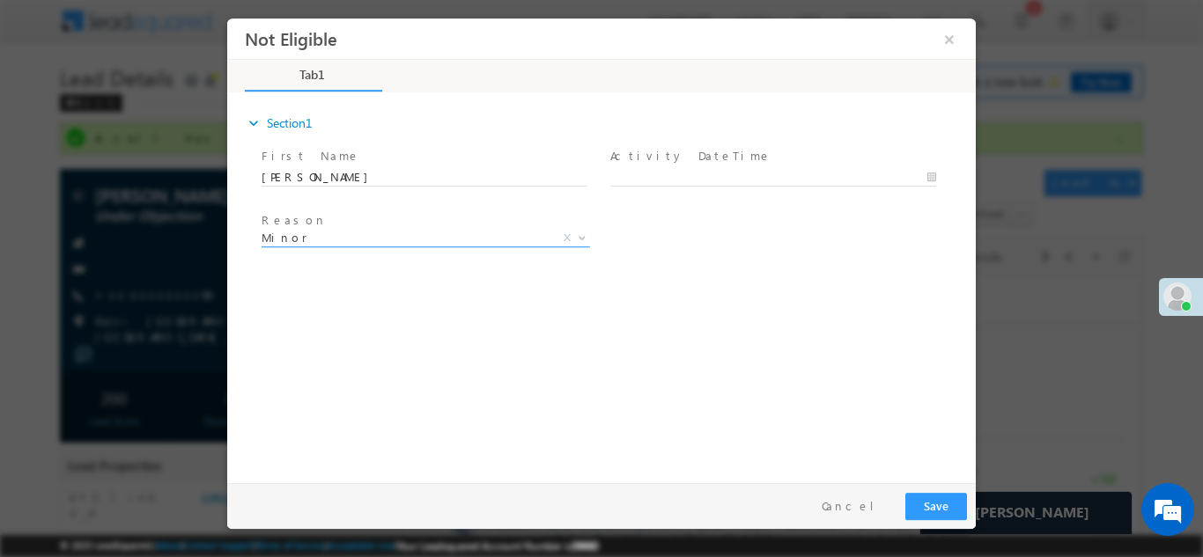
click at [380, 230] on span "Minor" at bounding box center [405, 237] width 286 height 16
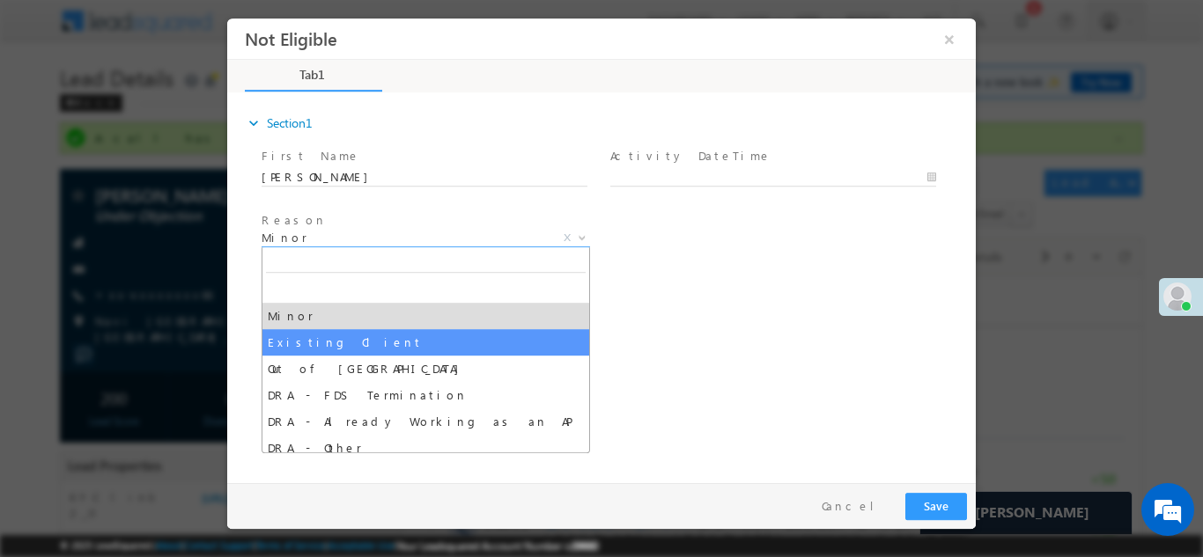
select select "Existing Client"
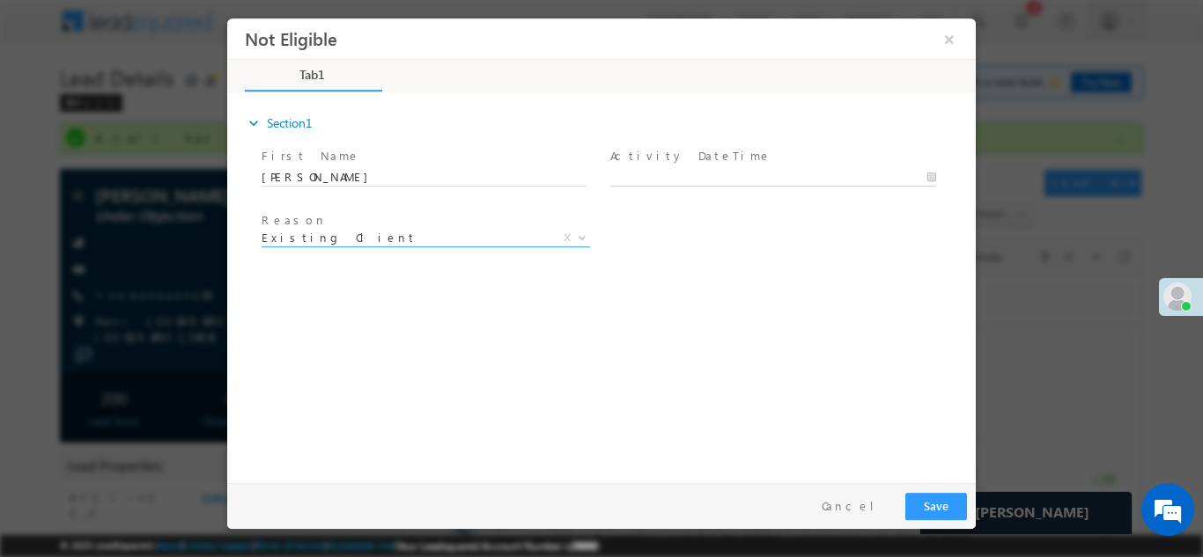
type input "10/09/25 11:04 AM"
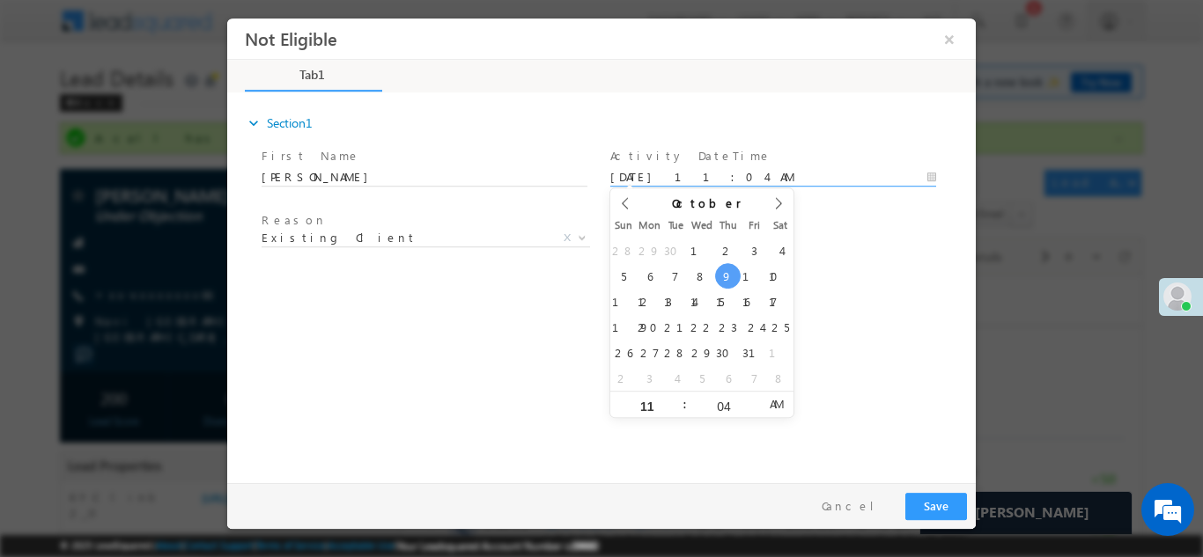
click at [704, 179] on body "Not Eligible ×" at bounding box center [601, 246] width 748 height 457
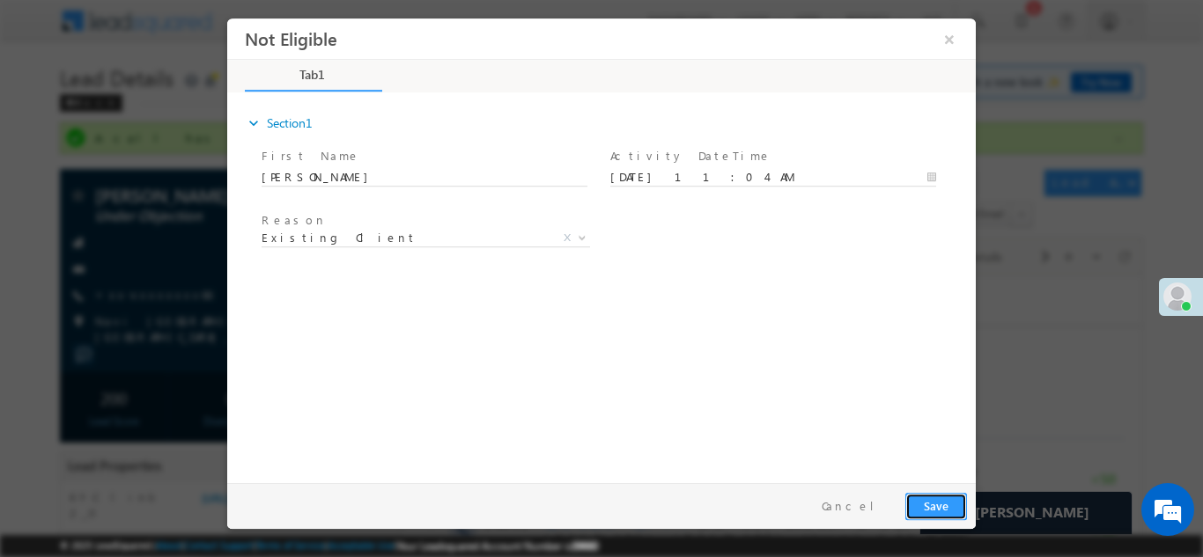
click at [942, 508] on button "Save" at bounding box center [936, 505] width 62 height 27
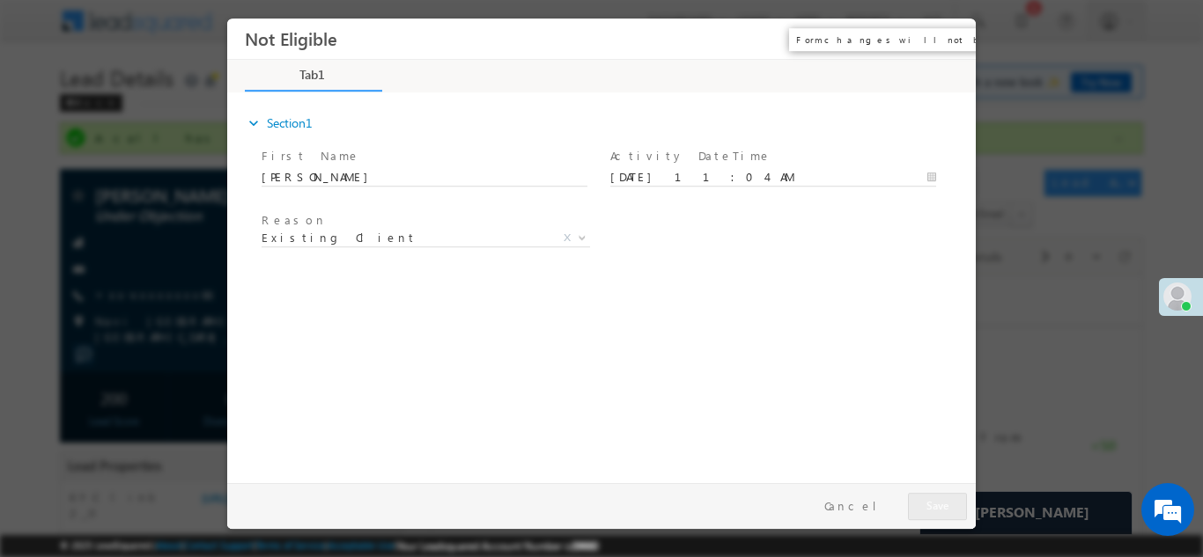
click at [949, 35] on button "×" at bounding box center [949, 38] width 30 height 33
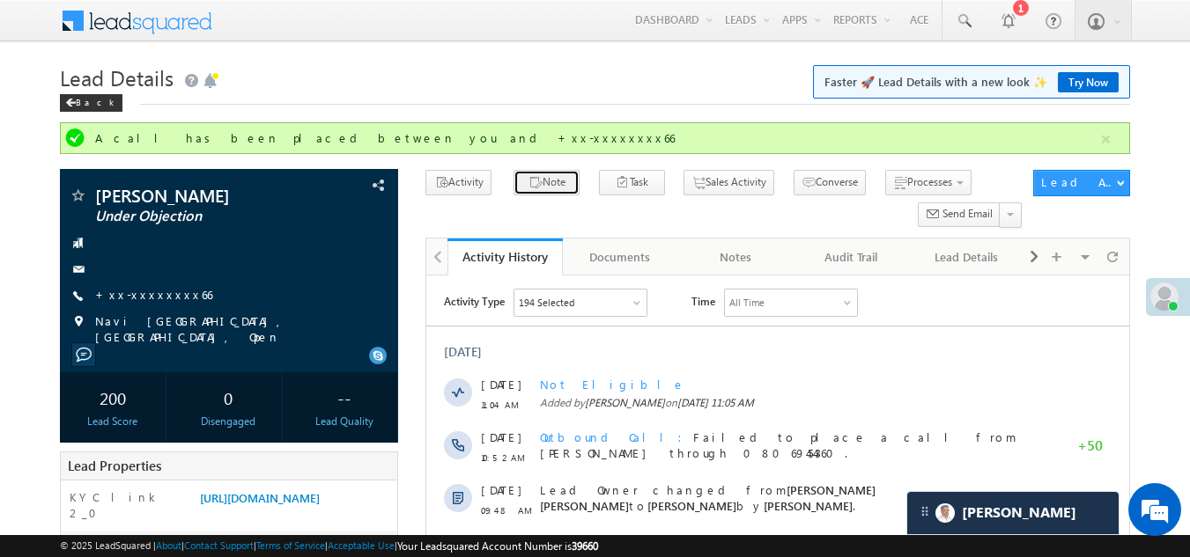
click at [548, 184] on button "Note" at bounding box center [546, 183] width 66 height 26
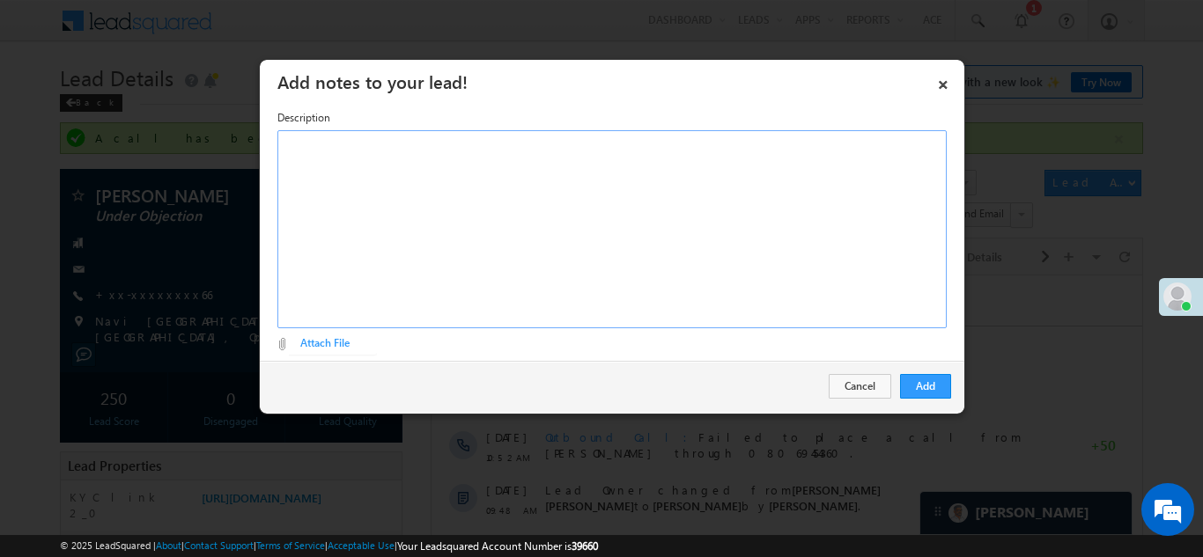
click at [479, 172] on div "Rich Text Editor, Description-inline-editor-div" at bounding box center [611, 229] width 669 height 198
click at [940, 80] on link "×" at bounding box center [943, 81] width 30 height 31
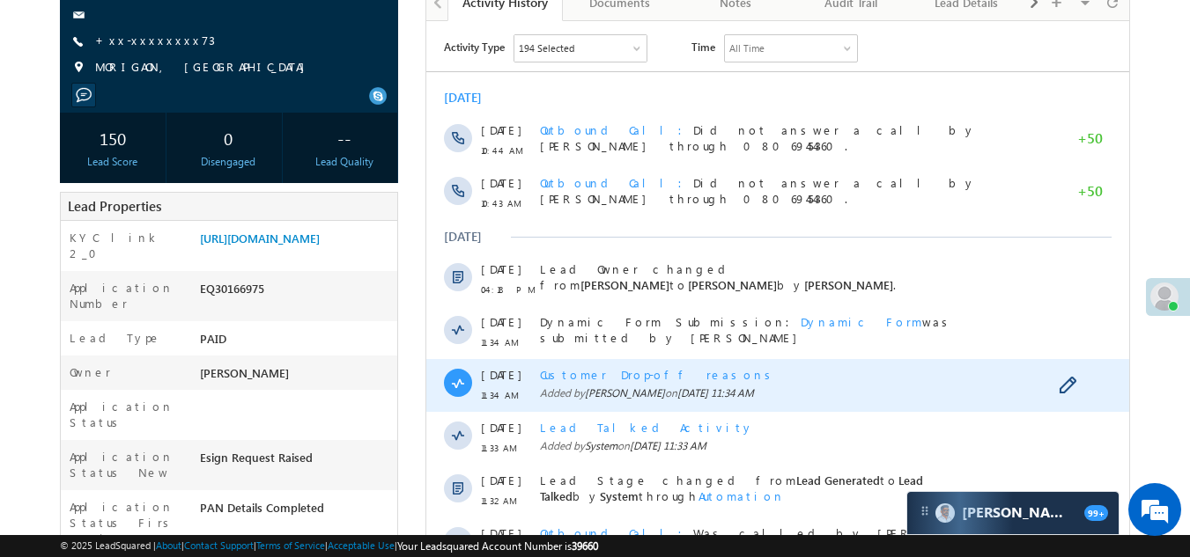
scroll to position [176, 0]
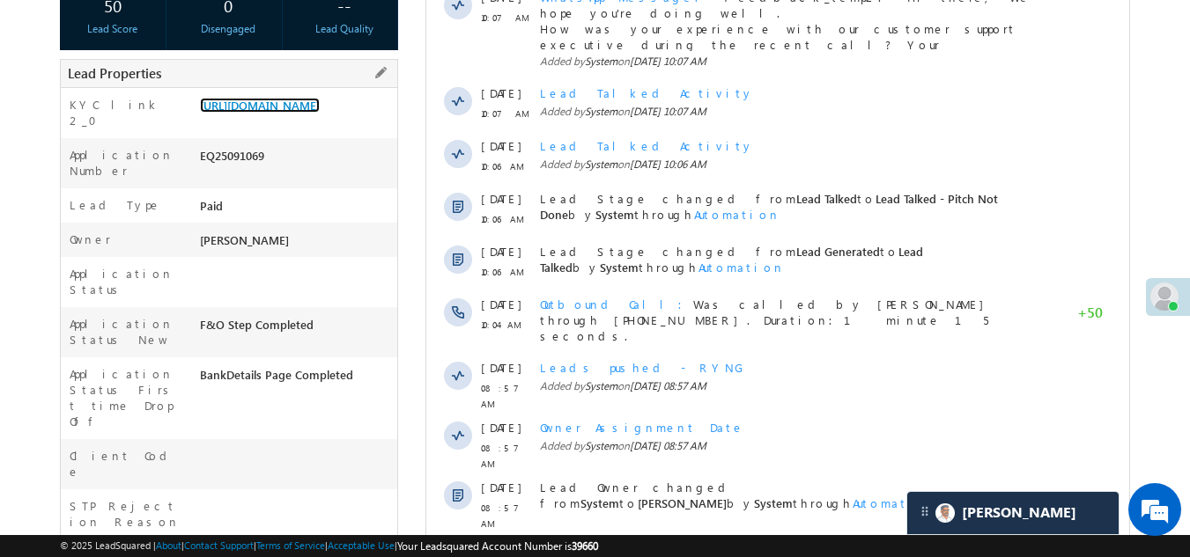
scroll to position [88, 0]
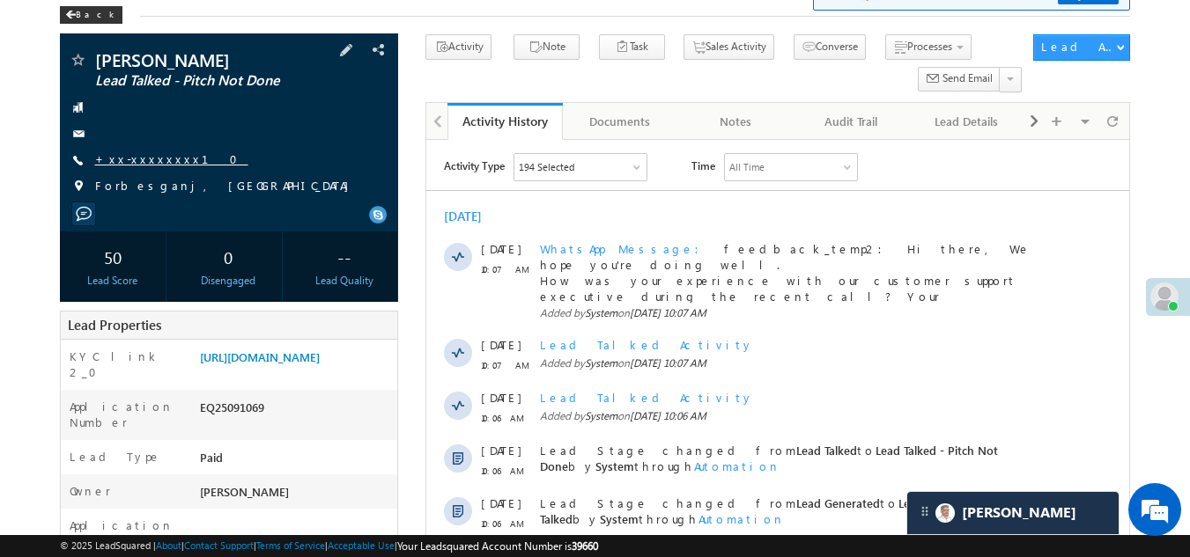
click at [132, 159] on link "+xx-xxxxxxxx10" at bounding box center [171, 158] width 153 height 15
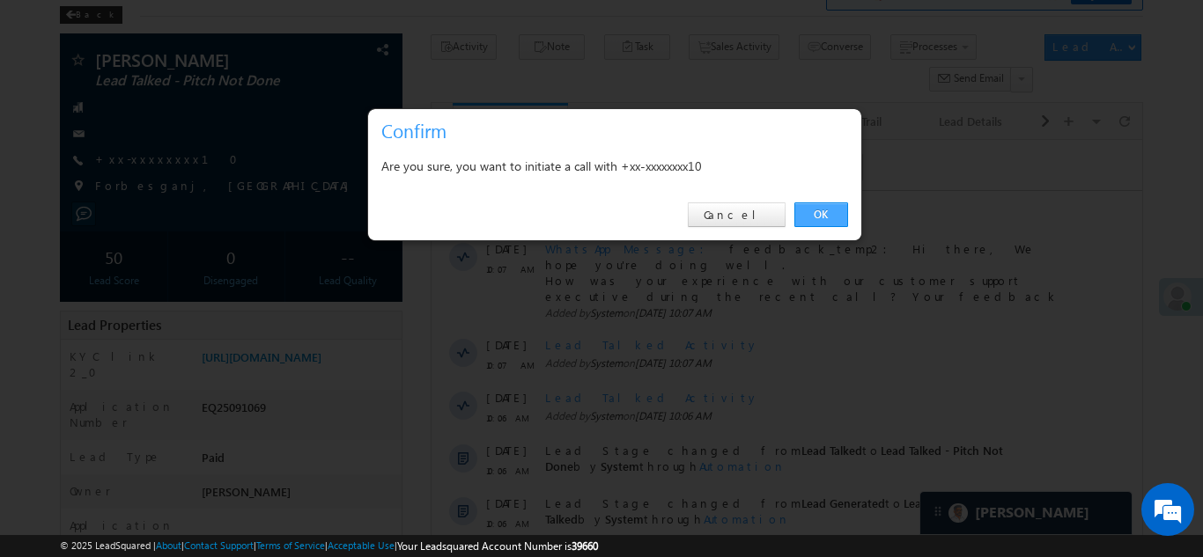
click at [822, 209] on link "OK" at bounding box center [821, 215] width 54 height 25
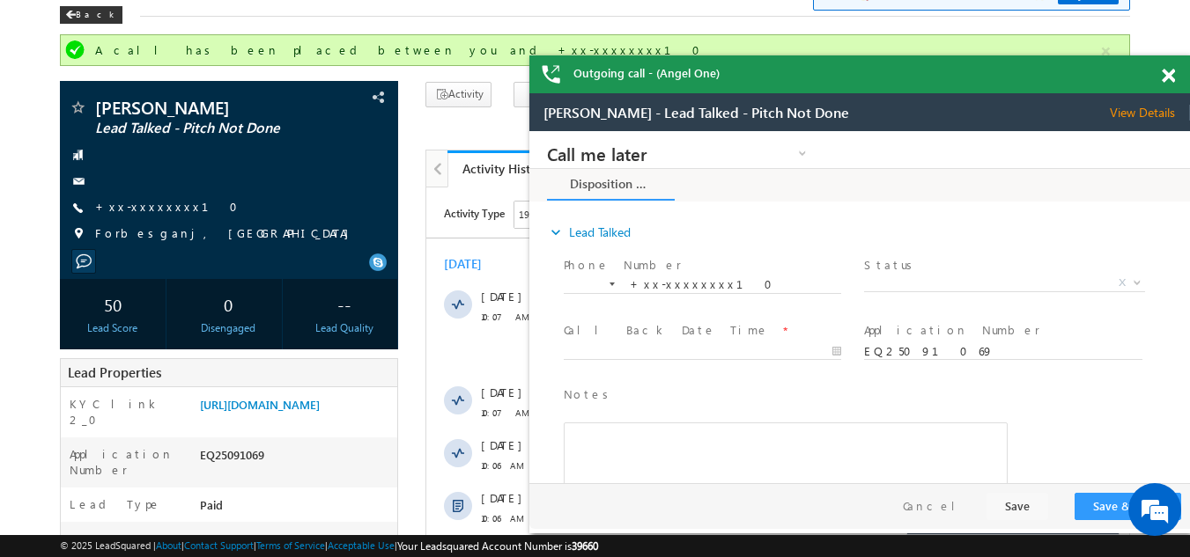
scroll to position [0, 0]
click at [1166, 76] on div "Outgoing call - (Angel One)" at bounding box center [859, 74] width 660 height 38
